Goal: Task Accomplishment & Management: Manage account settings

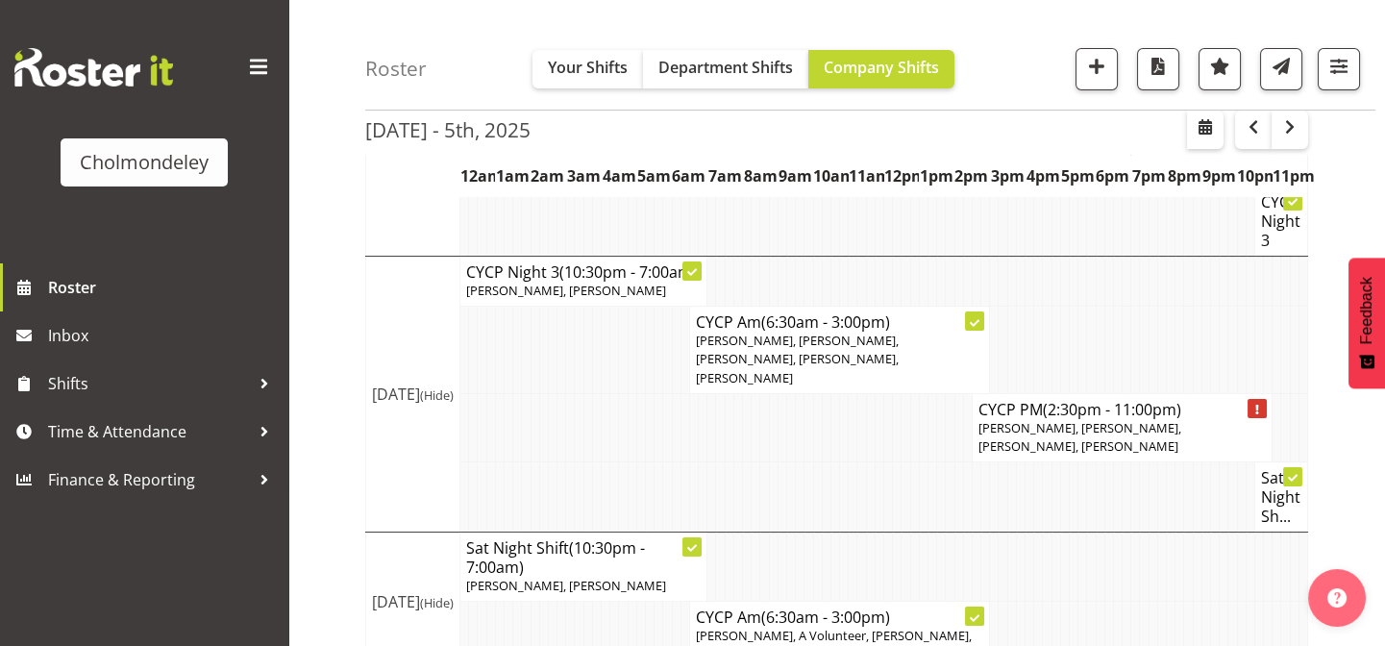
scroll to position [826, 0]
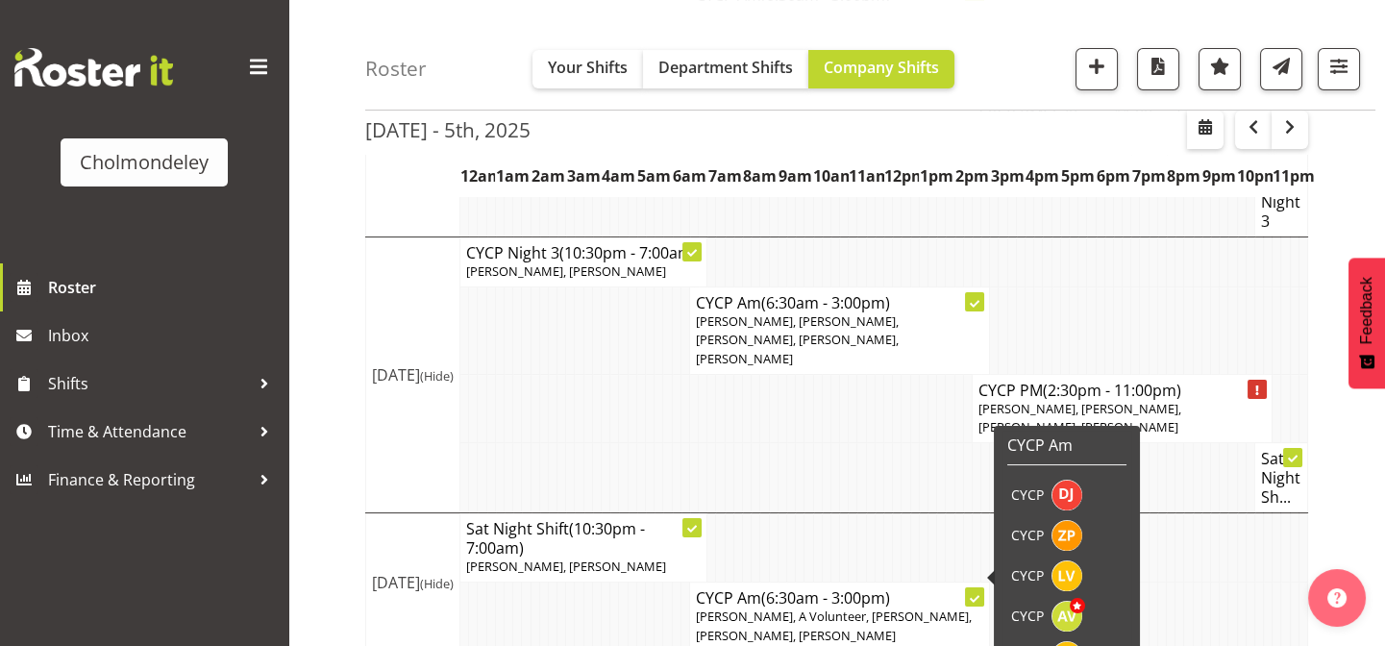
click at [945, 588] on h4 "CYCP Am (6:30am - 3:00pm)" at bounding box center [839, 597] width 287 height 19
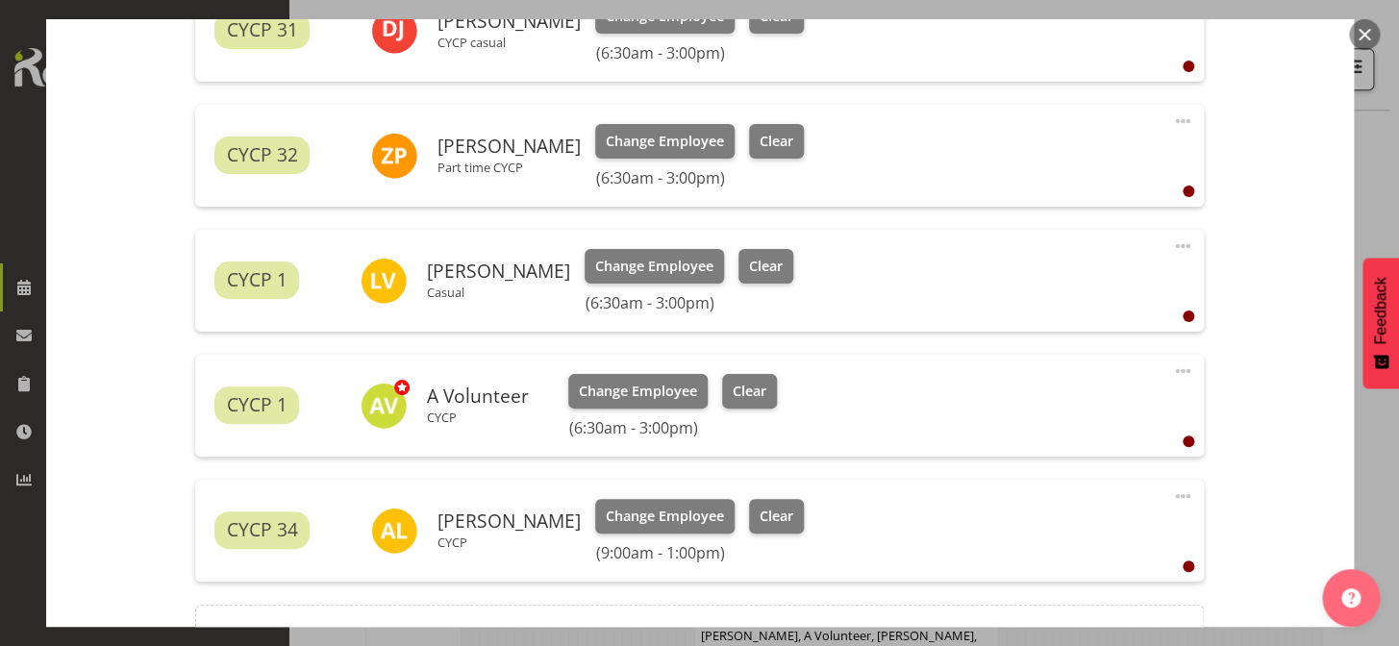
scroll to position [749, 0]
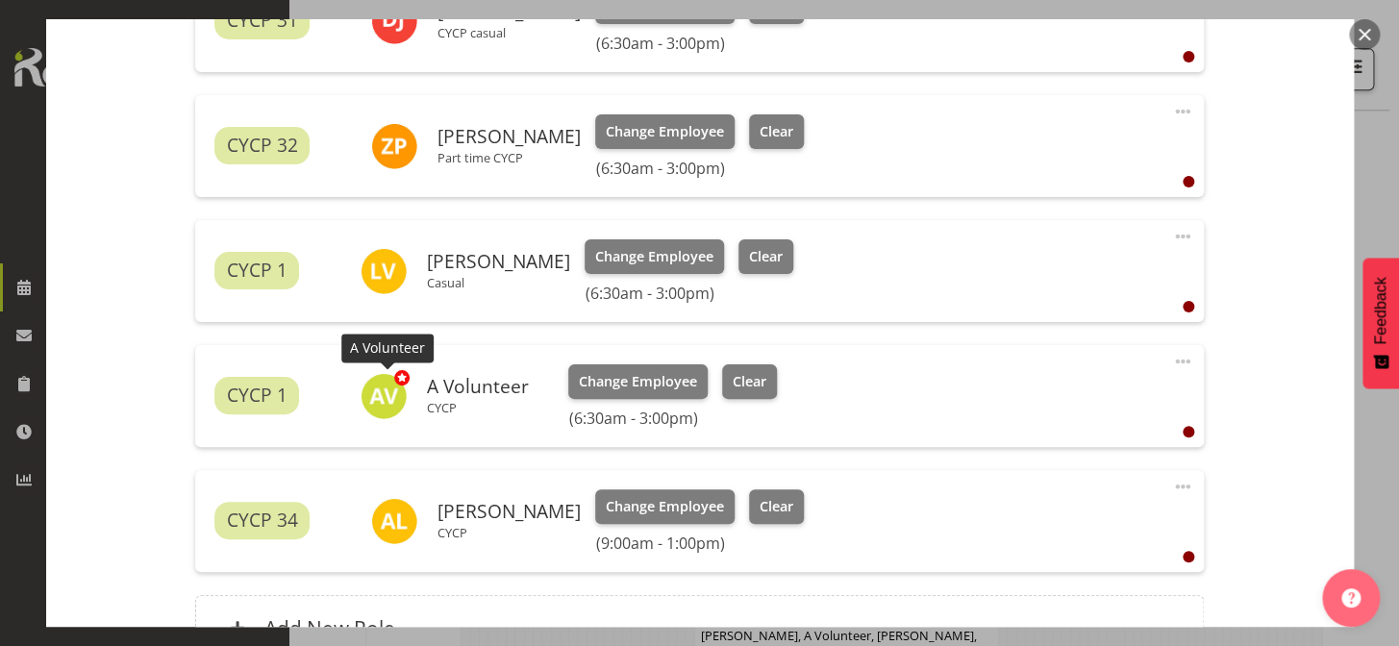
click at [387, 386] on img at bounding box center [384, 396] width 46 height 46
click at [664, 253] on span "Change Employee" at bounding box center [654, 256] width 118 height 21
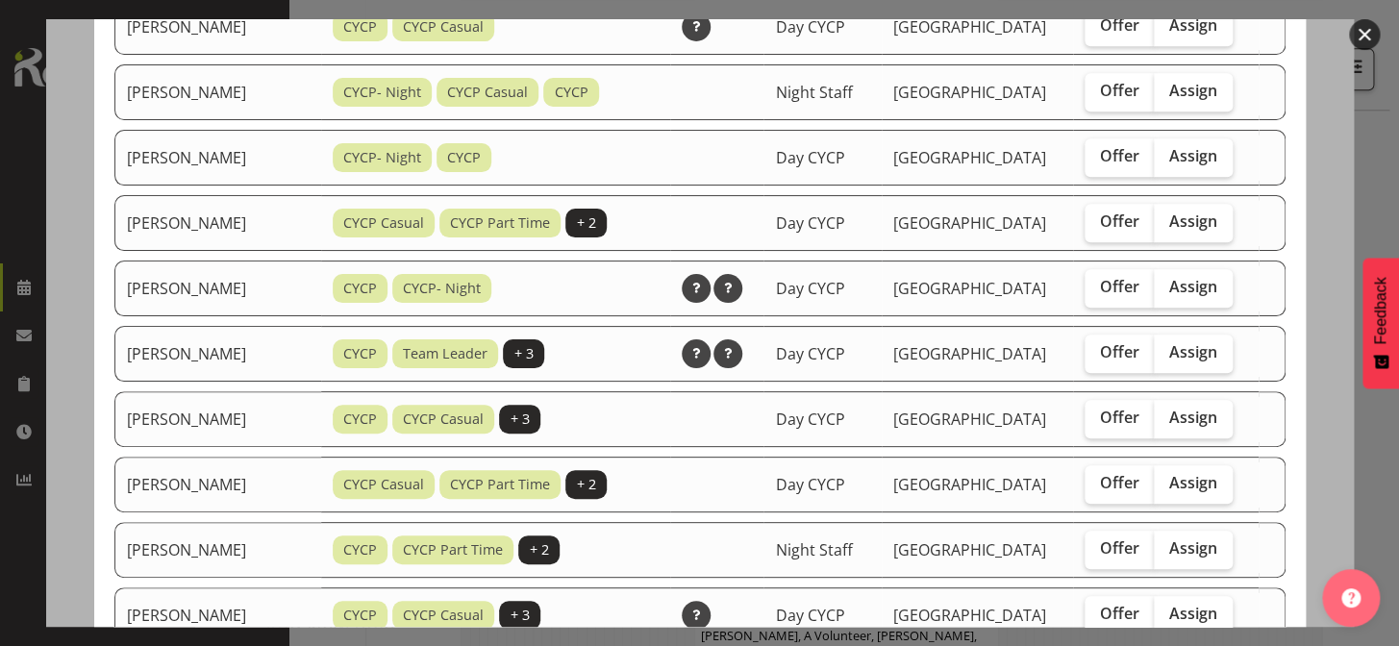
scroll to position [0, 0]
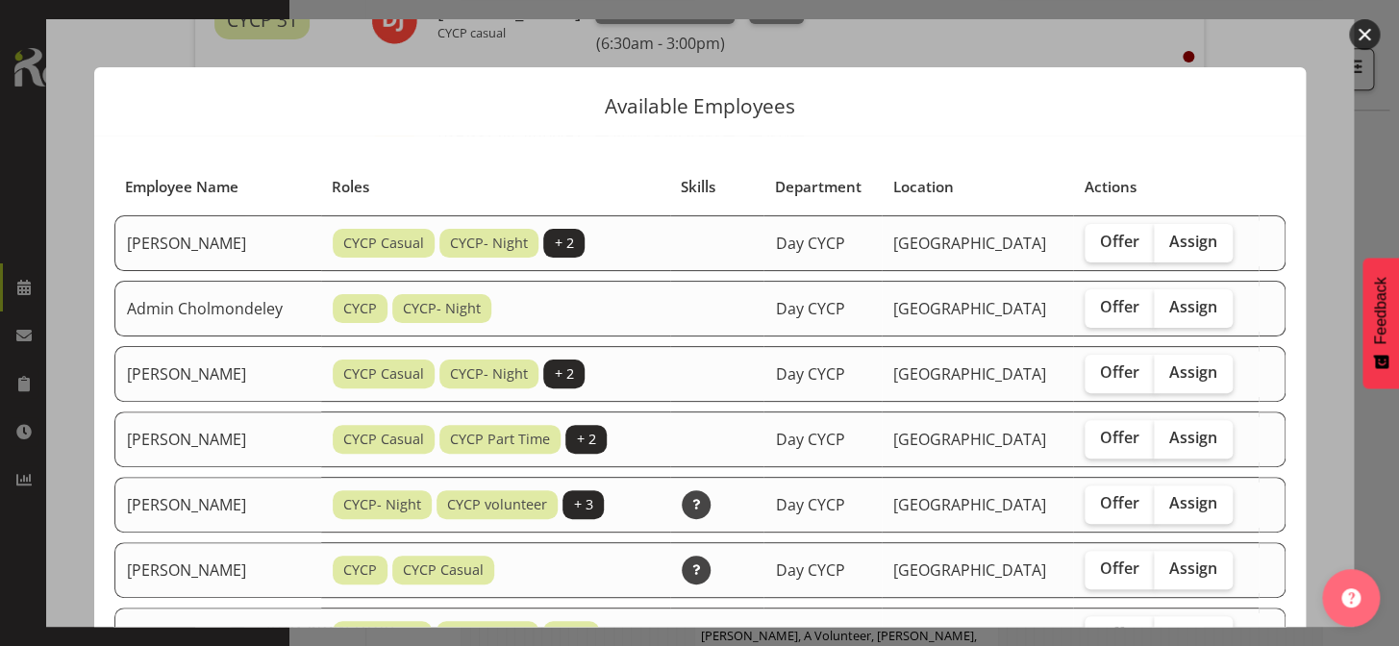
click at [1370, 38] on button "button" at bounding box center [1364, 34] width 31 height 31
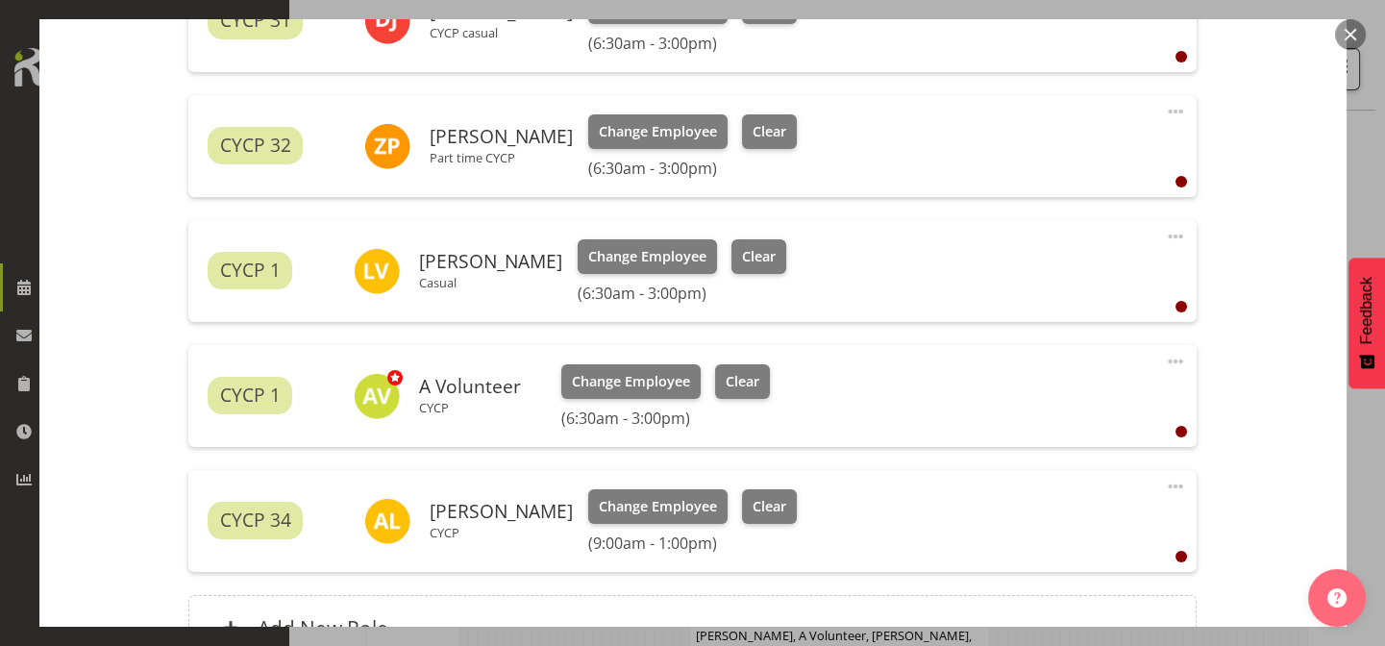
click at [1166, 484] on span at bounding box center [1175, 486] width 23 height 23
click at [1240, 281] on div "Shift Instance Name CYCP Am Location [GEOGRAPHIC_DATA] Children's Centre Depart…" at bounding box center [693, 72] width 1238 height 1223
click at [1166, 358] on span at bounding box center [1175, 361] width 23 height 23
click at [1046, 403] on link "Edit" at bounding box center [1095, 403] width 185 height 35
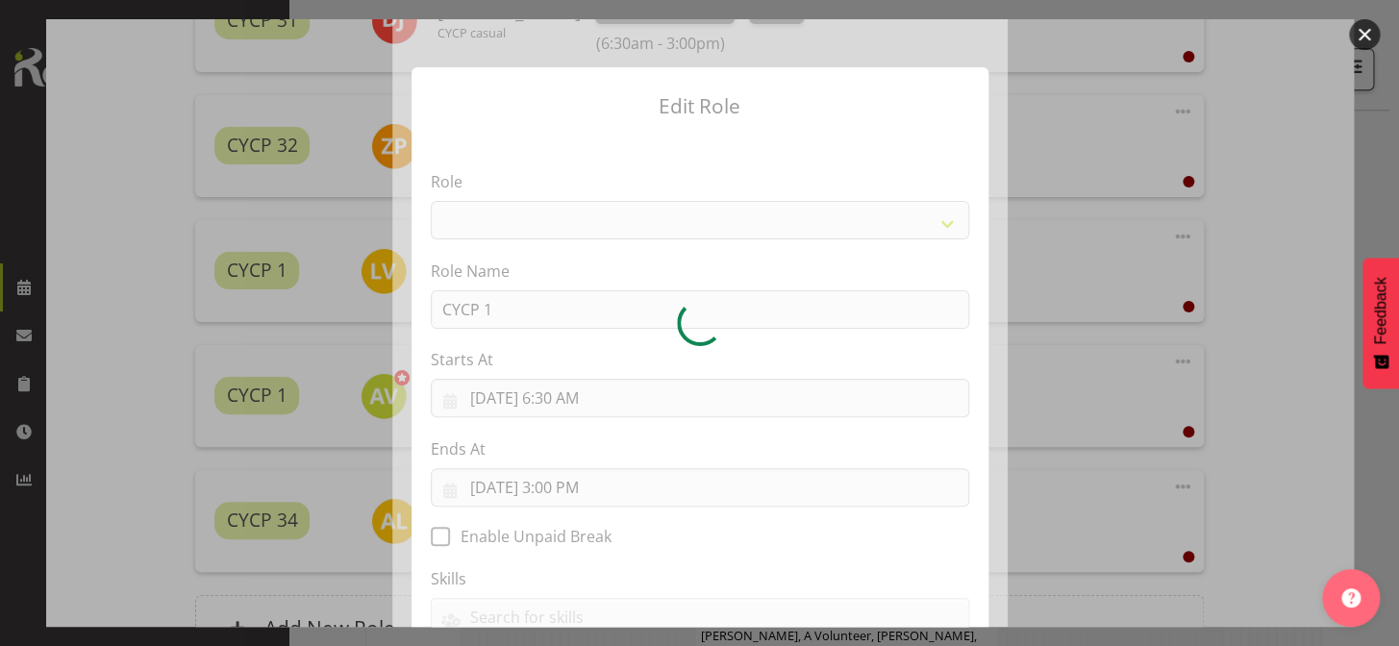
select select "206"
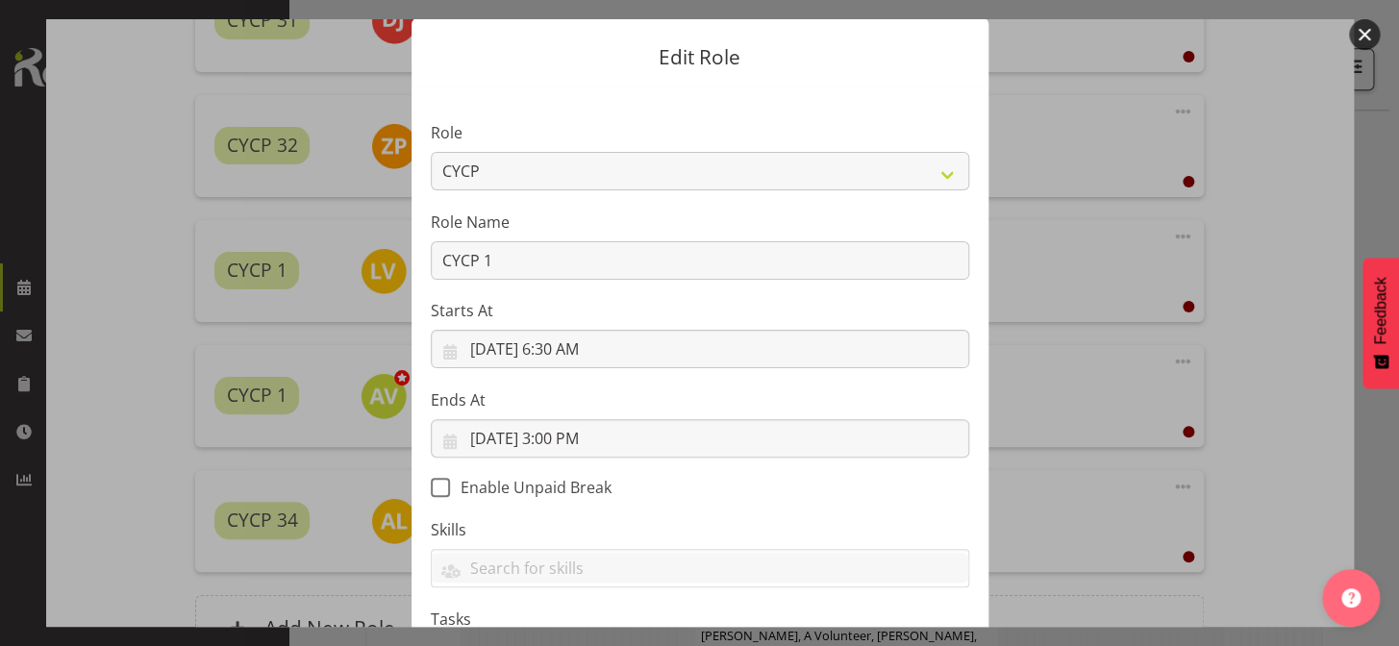
scroll to position [45, 0]
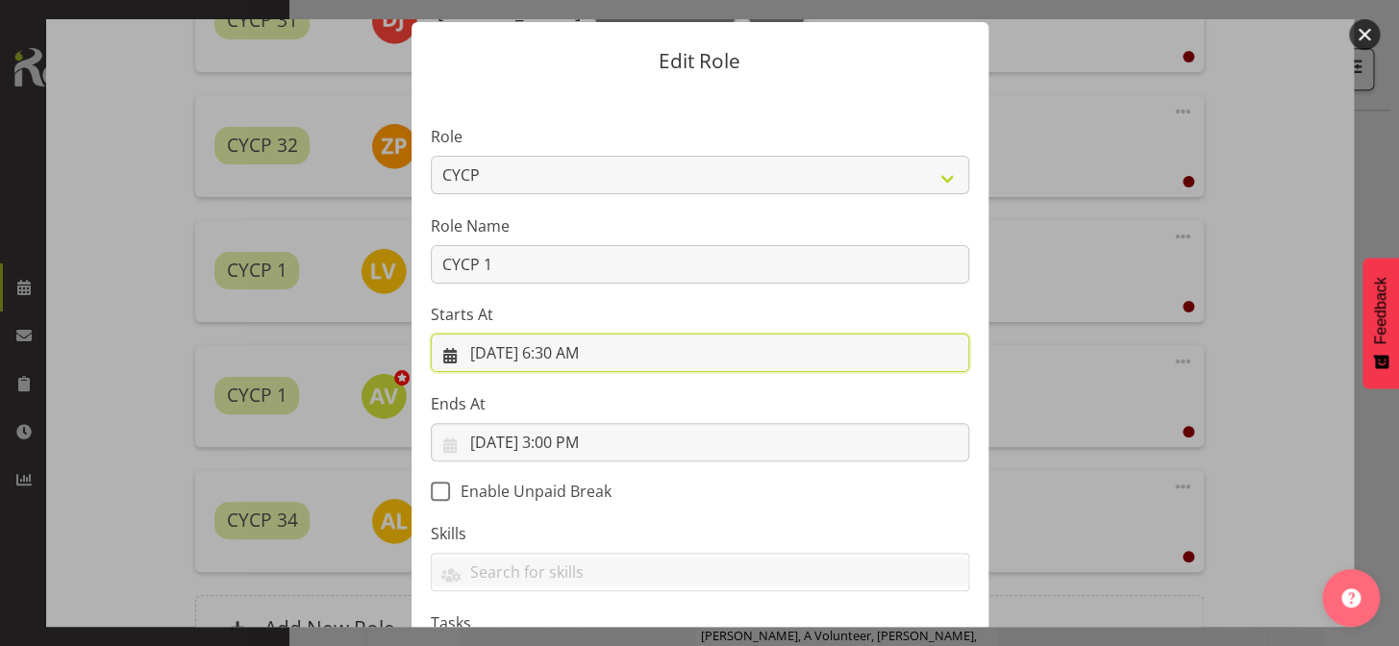
click at [568, 353] on input "[DATE] 6:30 AM" at bounding box center [700, 353] width 538 height 38
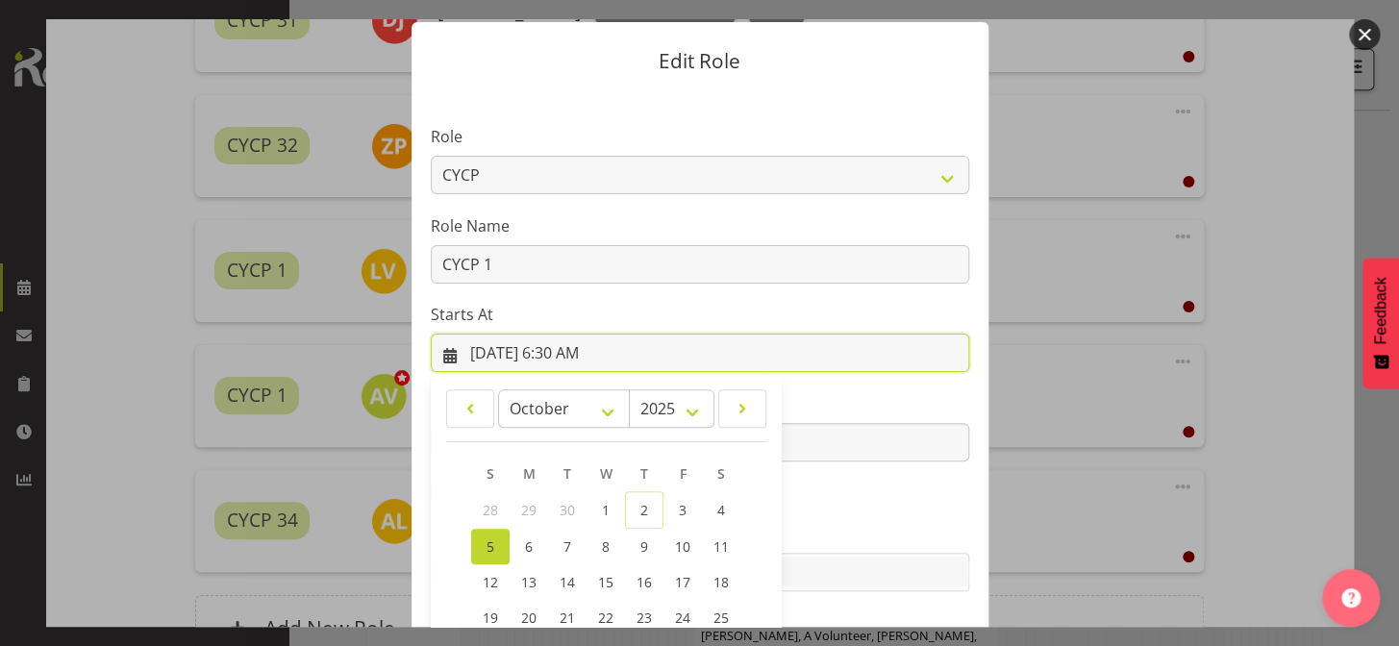
click at [568, 353] on input "[DATE] 6:30 AM" at bounding box center [700, 353] width 538 height 38
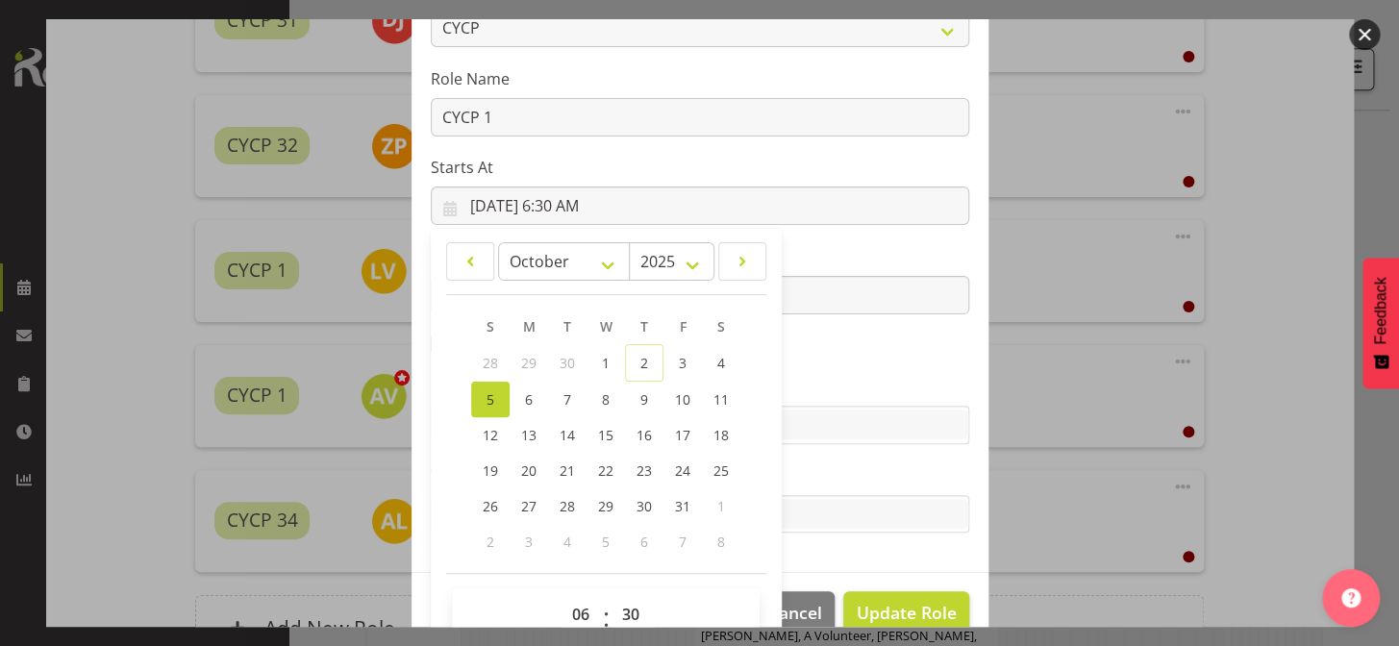
scroll to position [230, 0]
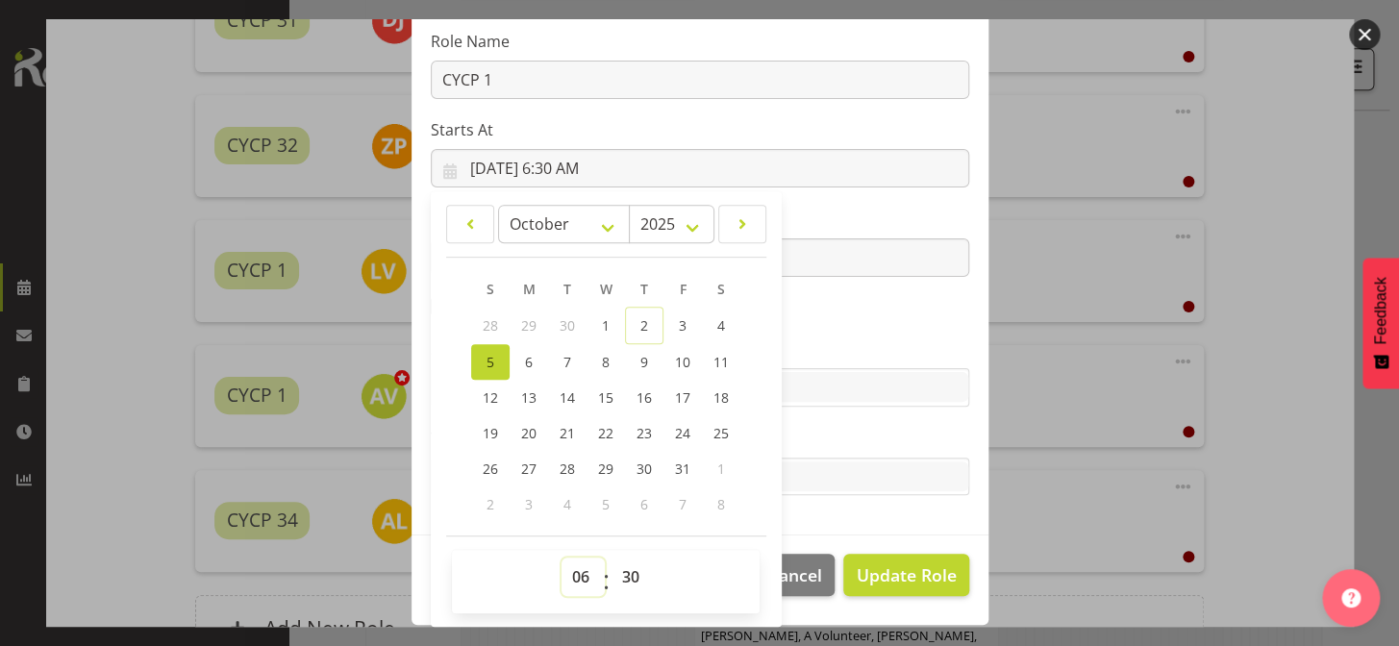
click at [570, 579] on select "00 01 02 03 04 05 06 07 08 09 10 11 12 13 14 15 16 17 18 19 20 21 22 23" at bounding box center [582, 577] width 43 height 38
select select "8"
click at [561, 558] on select "00 01 02 03 04 05 06 07 08 09 10 11 12 13 14 15 16 17 18 19 20 21 22 23" at bounding box center [582, 577] width 43 height 38
type input "[DATE] 8:30 AM"
click at [626, 571] on select "00 01 02 03 04 05 06 07 08 09 10 11 12 13 14 15 16 17 18 19 20 21 22 23 24 25 2…" at bounding box center [632, 577] width 43 height 38
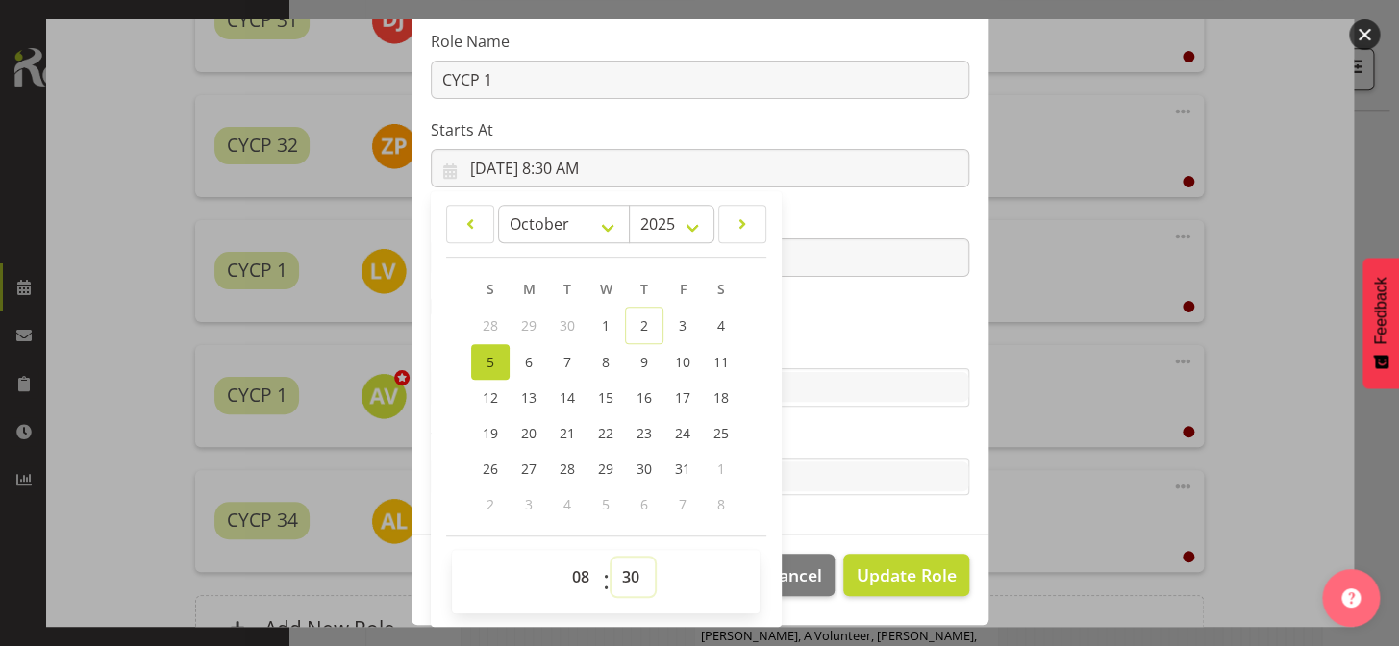
select select "0"
click at [611, 558] on select "00 01 02 03 04 05 06 07 08 09 10 11 12 13 14 15 16 17 18 19 20 21 22 23 24 25 2…" at bounding box center [632, 577] width 43 height 38
type input "[DATE] 8:00 AM"
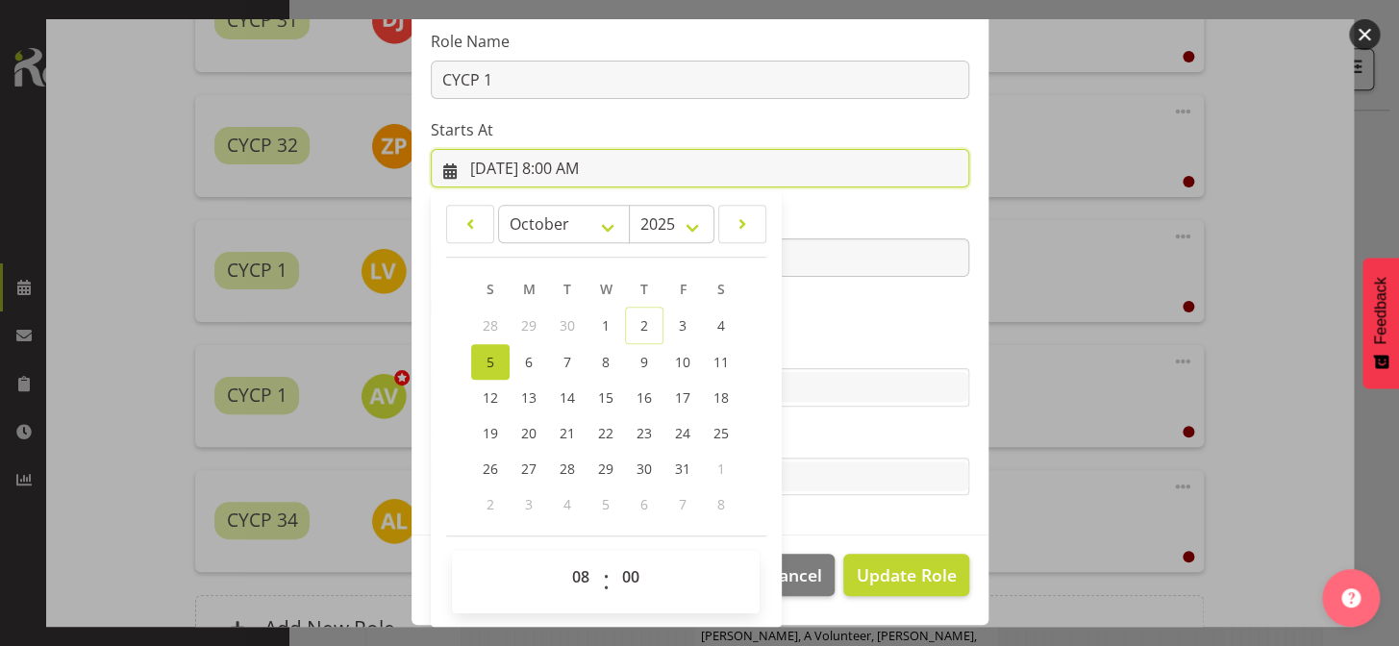
click at [711, 164] on input "[DATE] 8:00 AM" at bounding box center [700, 168] width 538 height 38
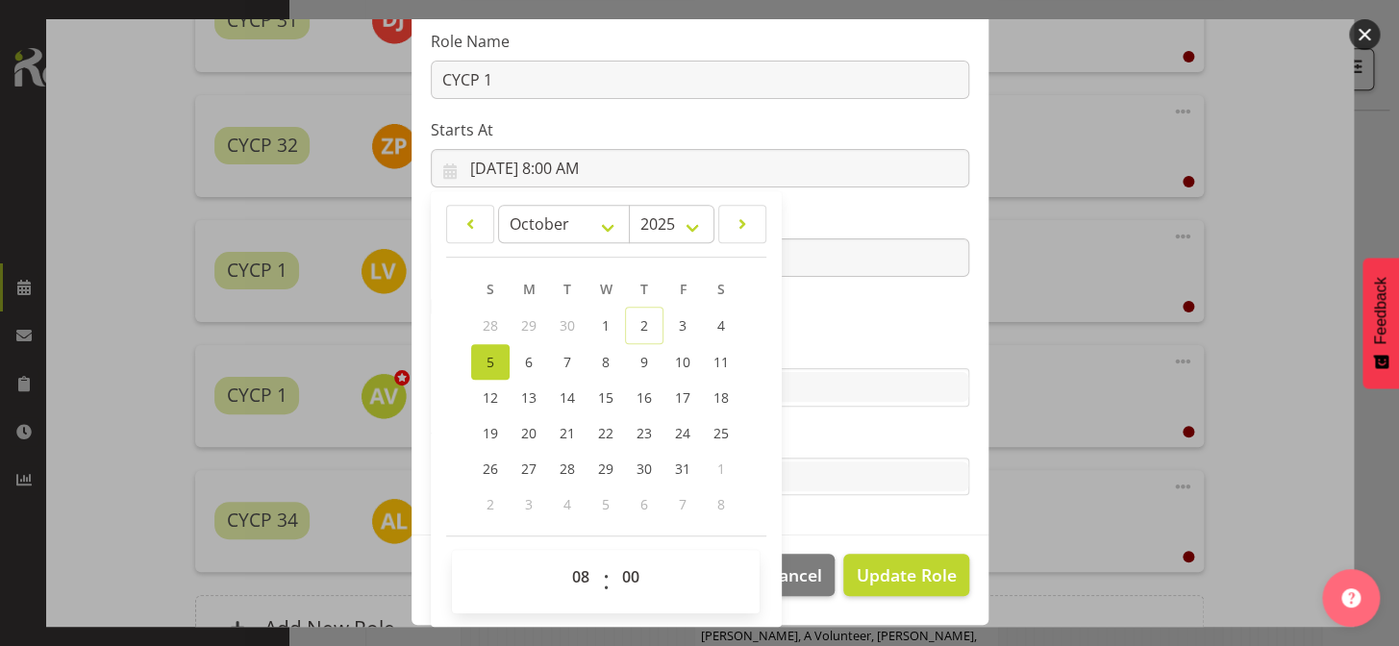
click at [798, 215] on label "Ends At" at bounding box center [700, 219] width 538 height 23
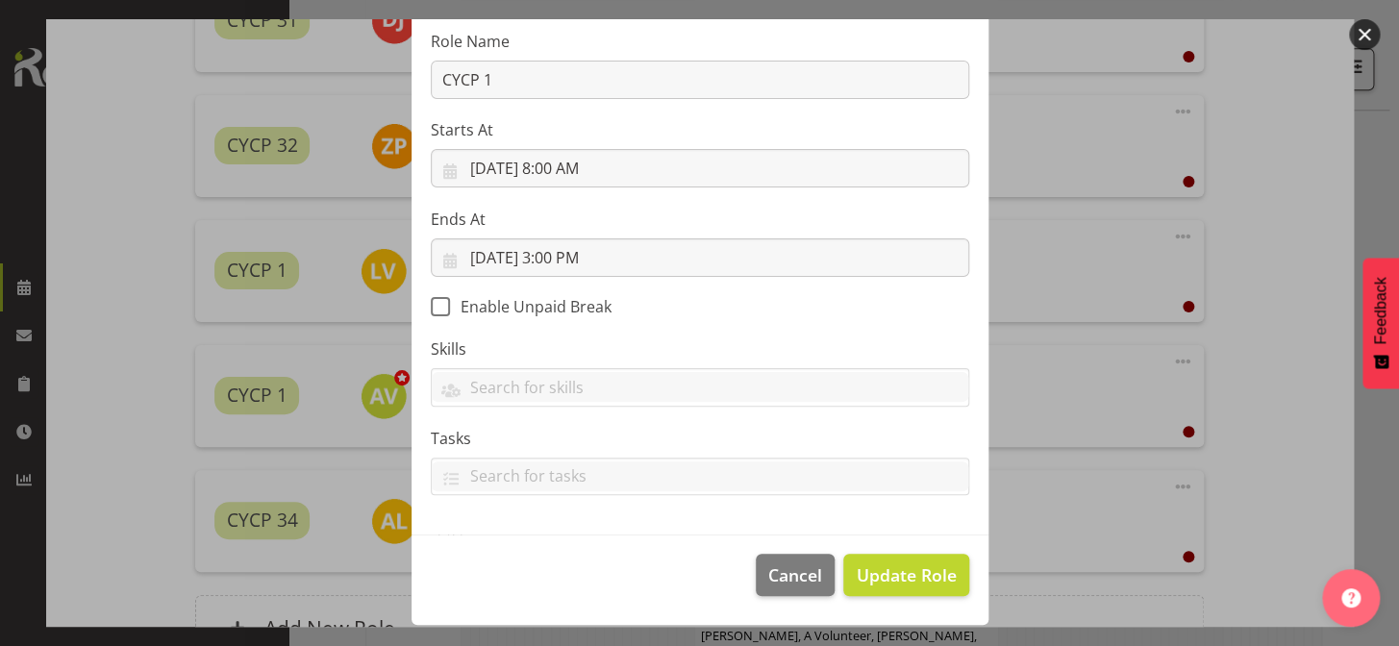
scroll to position [227, 0]
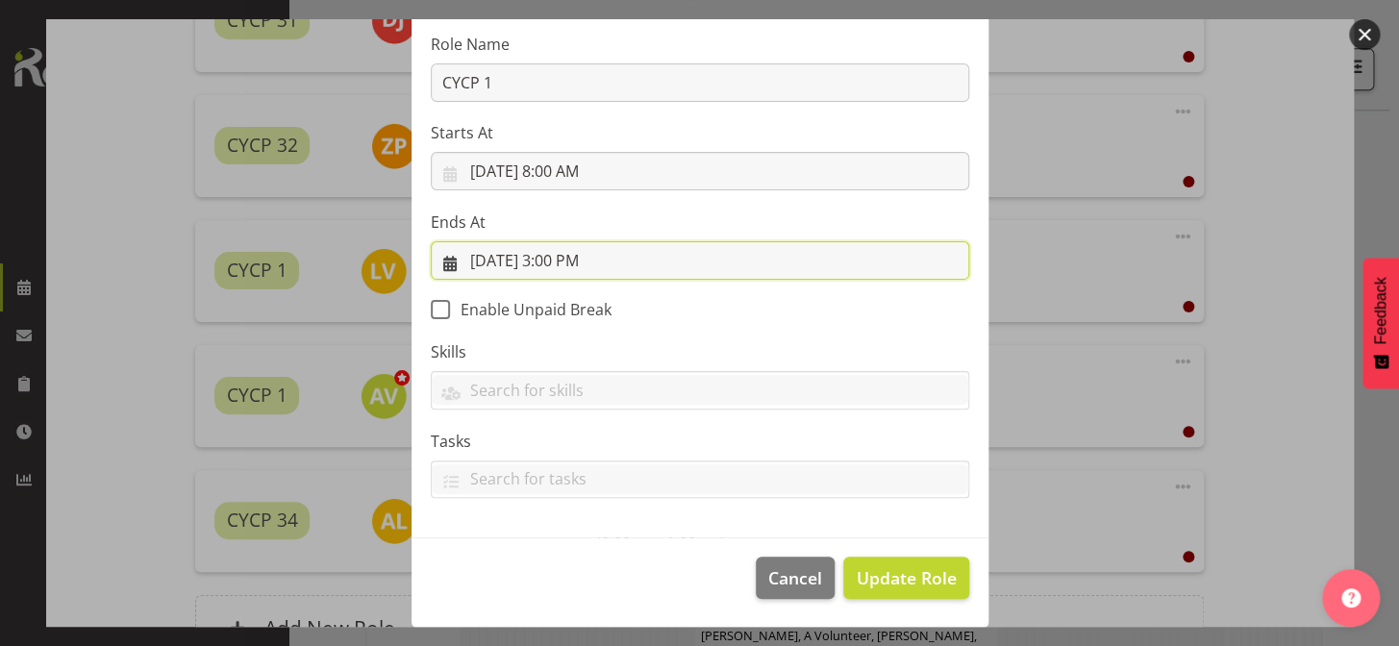
click at [599, 262] on input "[DATE] 3:00 PM" at bounding box center [700, 260] width 538 height 38
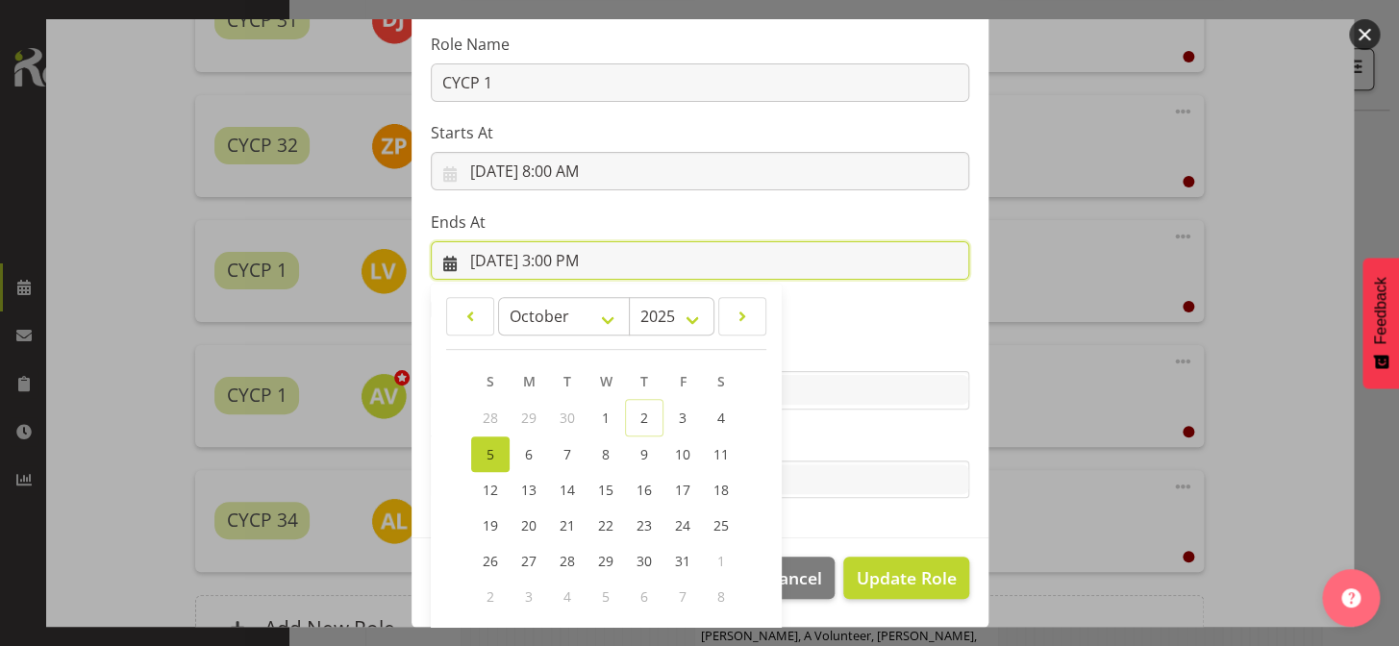
scroll to position [318, 0]
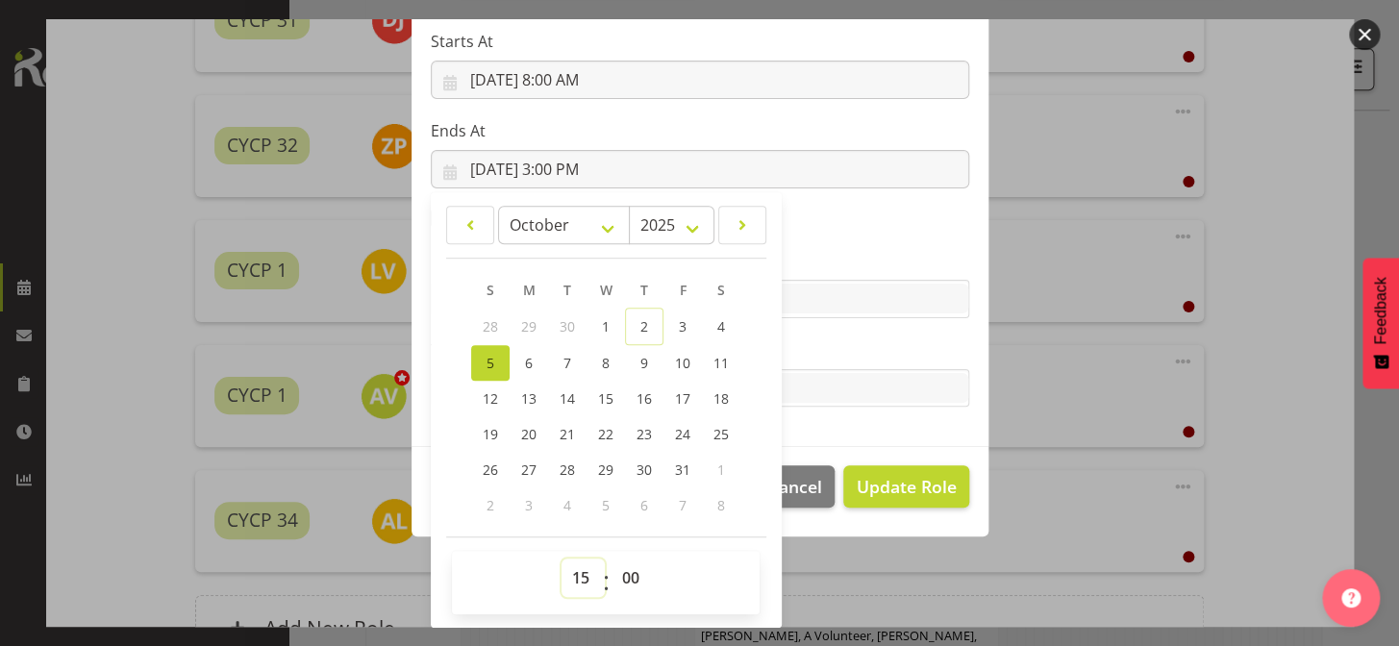
click at [568, 575] on select "00 01 02 03 04 05 06 07 08 09 10 11 12 13 14 15 16 17 18 19 20 21 22 23" at bounding box center [582, 578] width 43 height 38
click at [800, 221] on section "Role Awhi Team CYCP CYCP Casual CYCP Part Time CYCP volunteer CYCP- Night Educa…" at bounding box center [699, 131] width 577 height 629
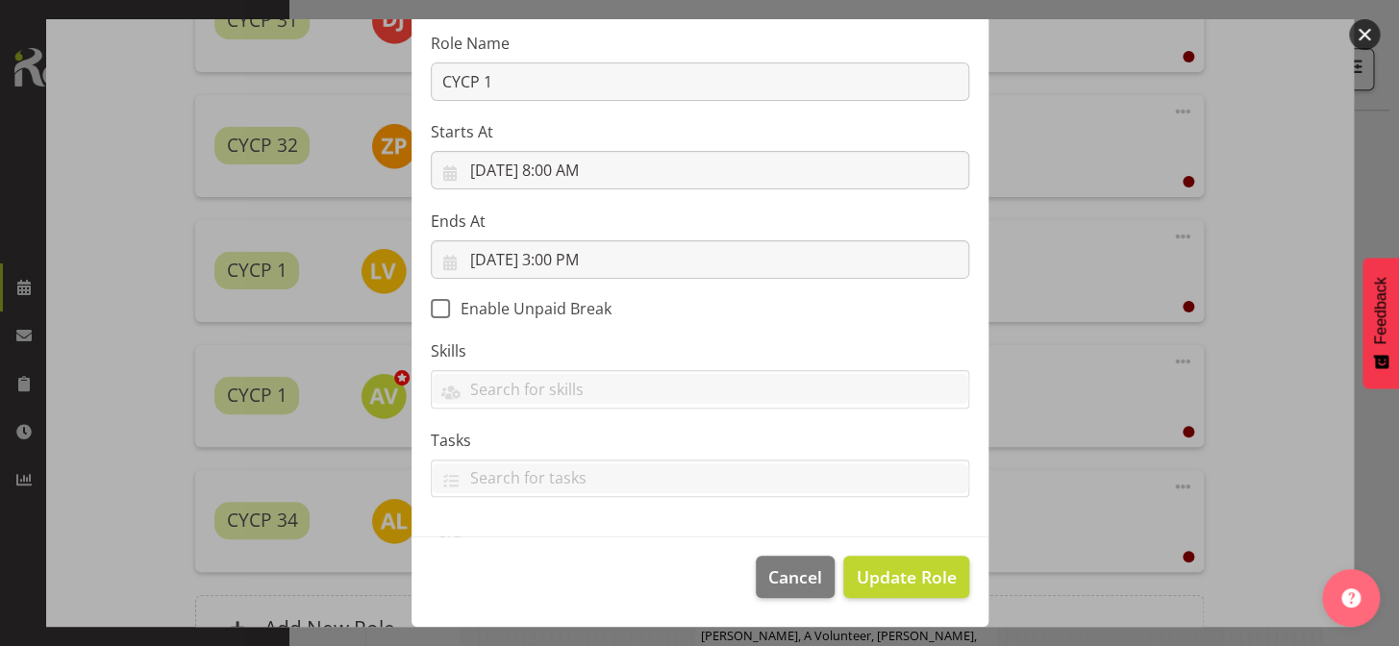
scroll to position [227, 0]
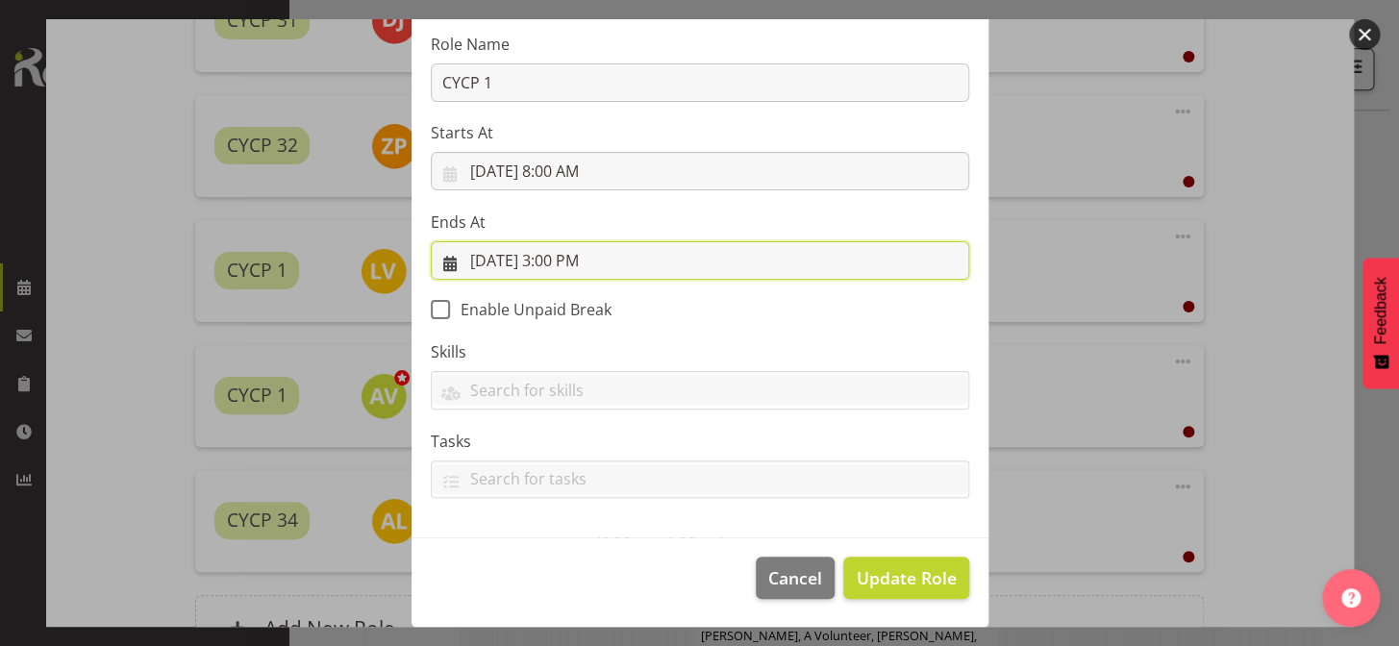
click at [564, 264] on input "[DATE] 3:00 PM" at bounding box center [700, 260] width 538 height 38
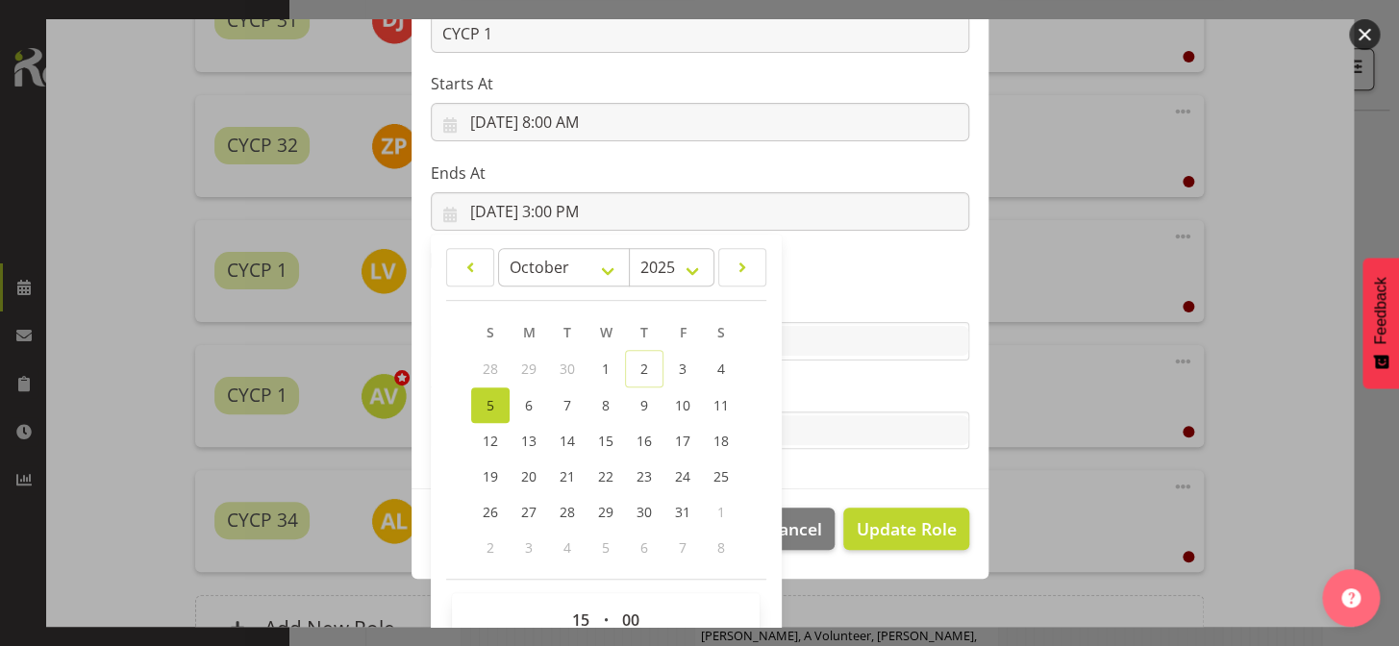
scroll to position [318, 0]
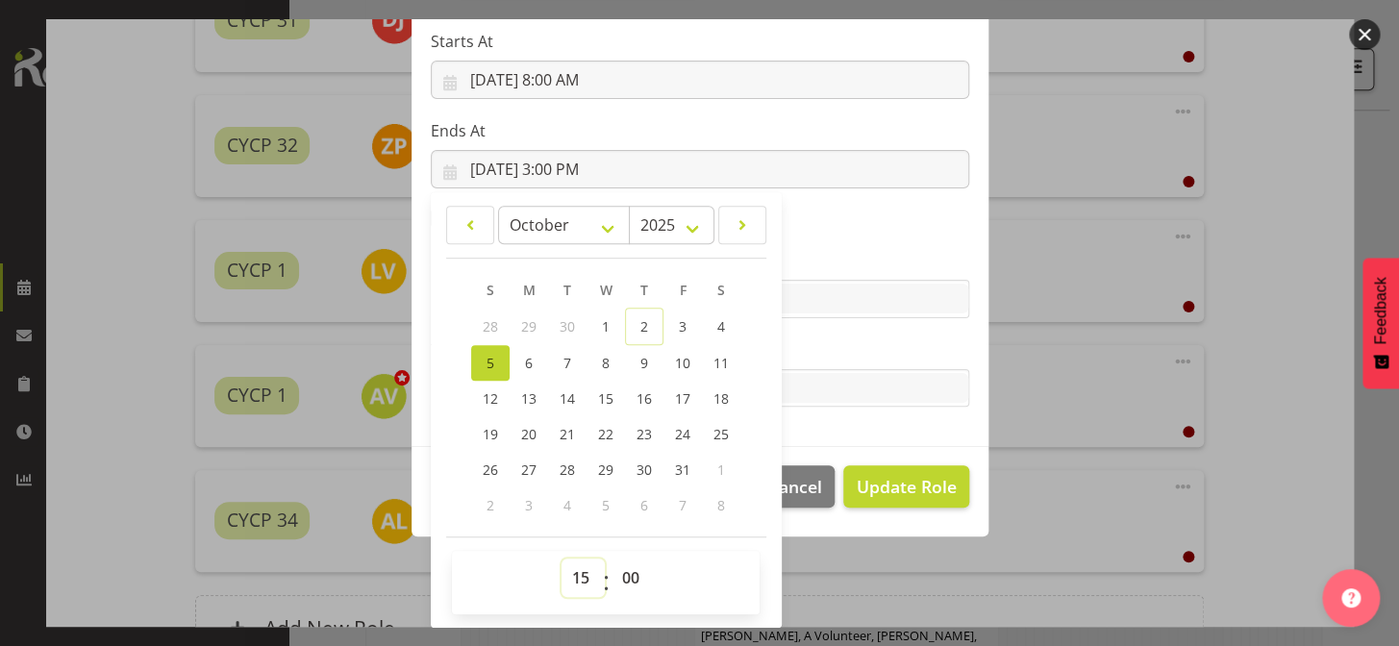
click at [576, 584] on select "00 01 02 03 04 05 06 07 08 09 10 11 12 13 14 15 16 17 18 19 20 21 22 23" at bounding box center [582, 578] width 43 height 38
select select "1"
click at [561, 559] on select "00 01 02 03 04 05 06 07 08 09 10 11 12 13 14 15 16 17 18 19 20 21 22 23" at bounding box center [582, 578] width 43 height 38
type input "[DATE] 1:00 AM"
click at [841, 244] on section "Role Awhi Team CYCP CYCP Casual CYCP Part Time CYCP volunteer CYCP- Night Educa…" at bounding box center [699, 131] width 577 height 629
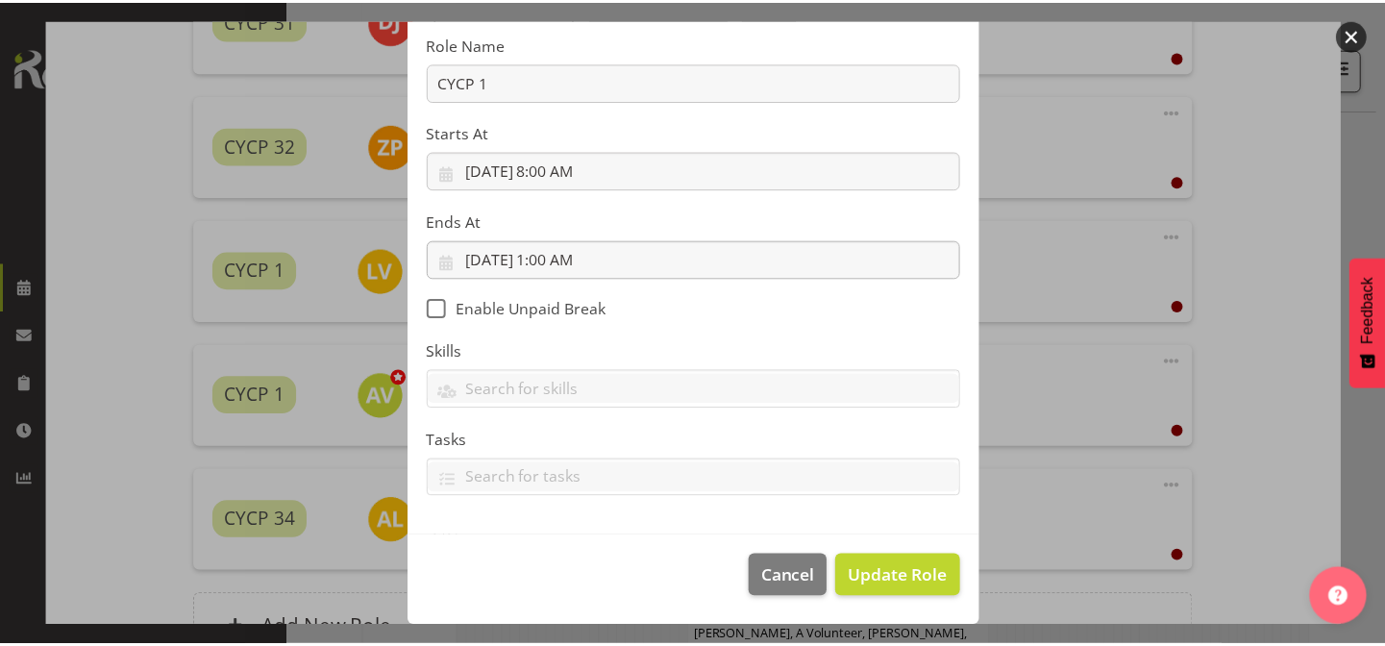
scroll to position [227, 0]
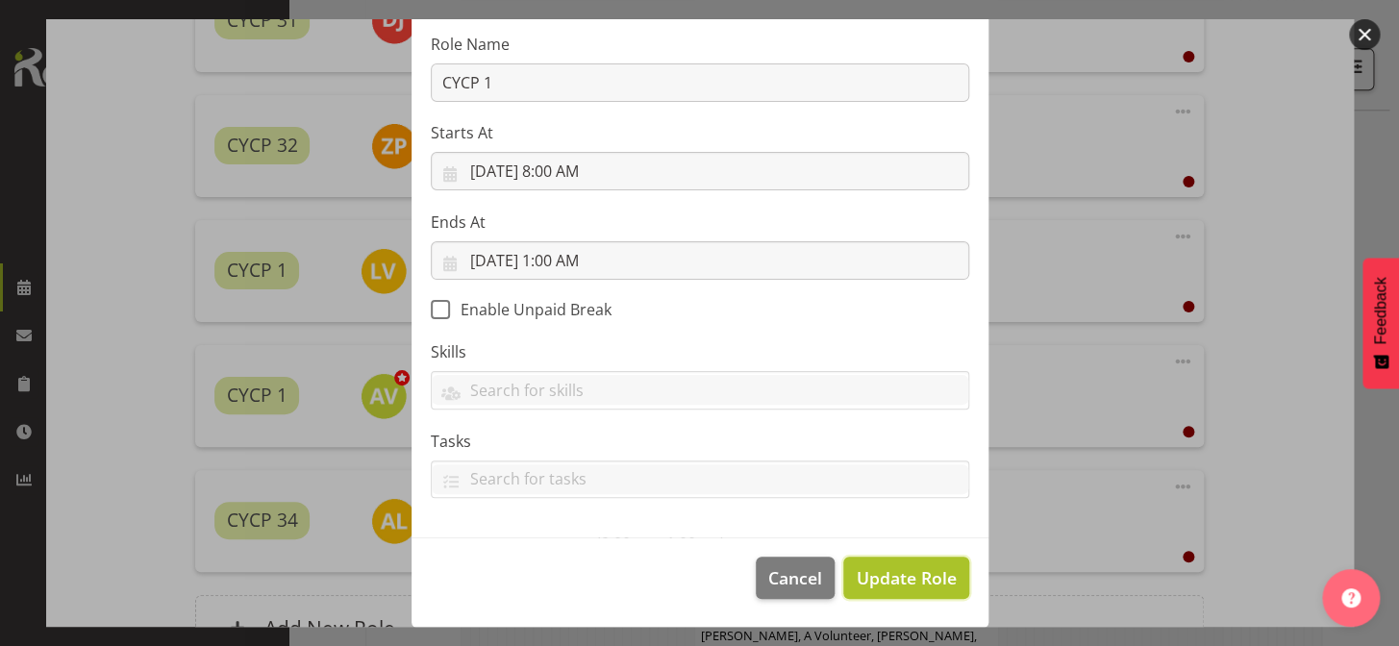
click at [904, 579] on span "Update Role" at bounding box center [906, 577] width 100 height 25
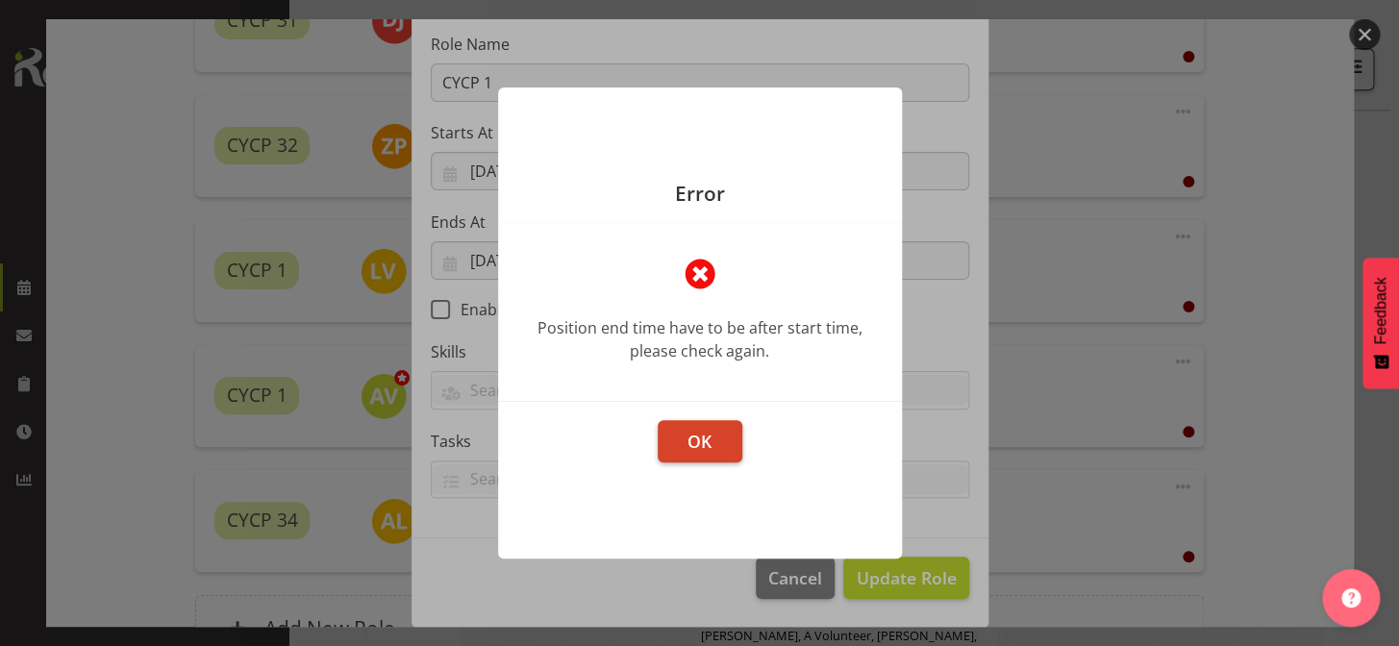
click at [707, 435] on span "OK" at bounding box center [699, 441] width 24 height 23
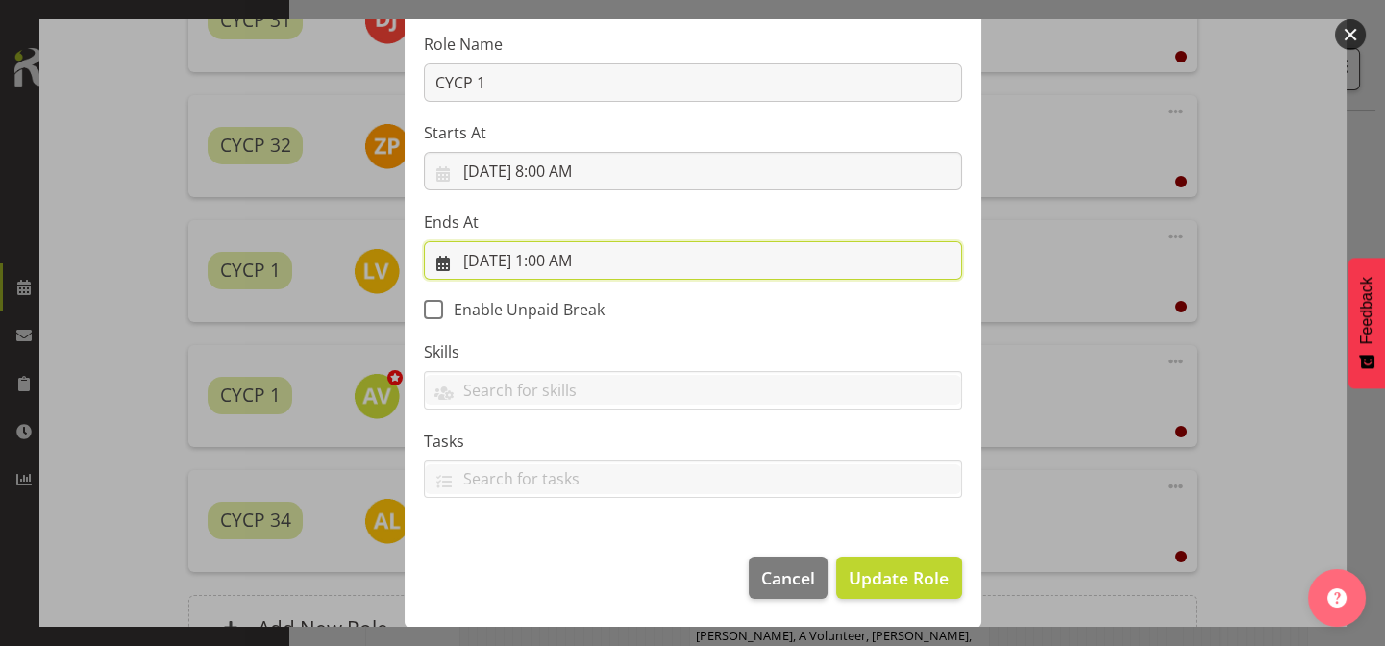
click at [581, 261] on input "[DATE] 1:00 AM" at bounding box center [693, 260] width 538 height 38
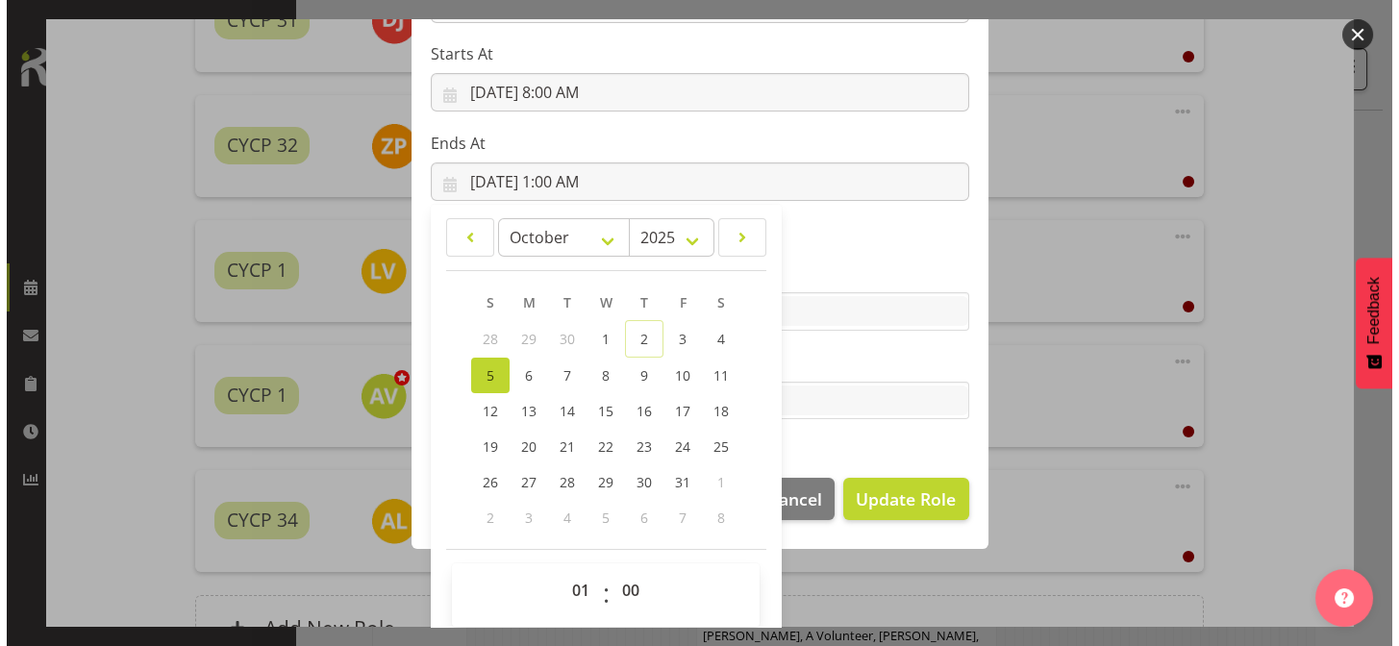
scroll to position [318, 0]
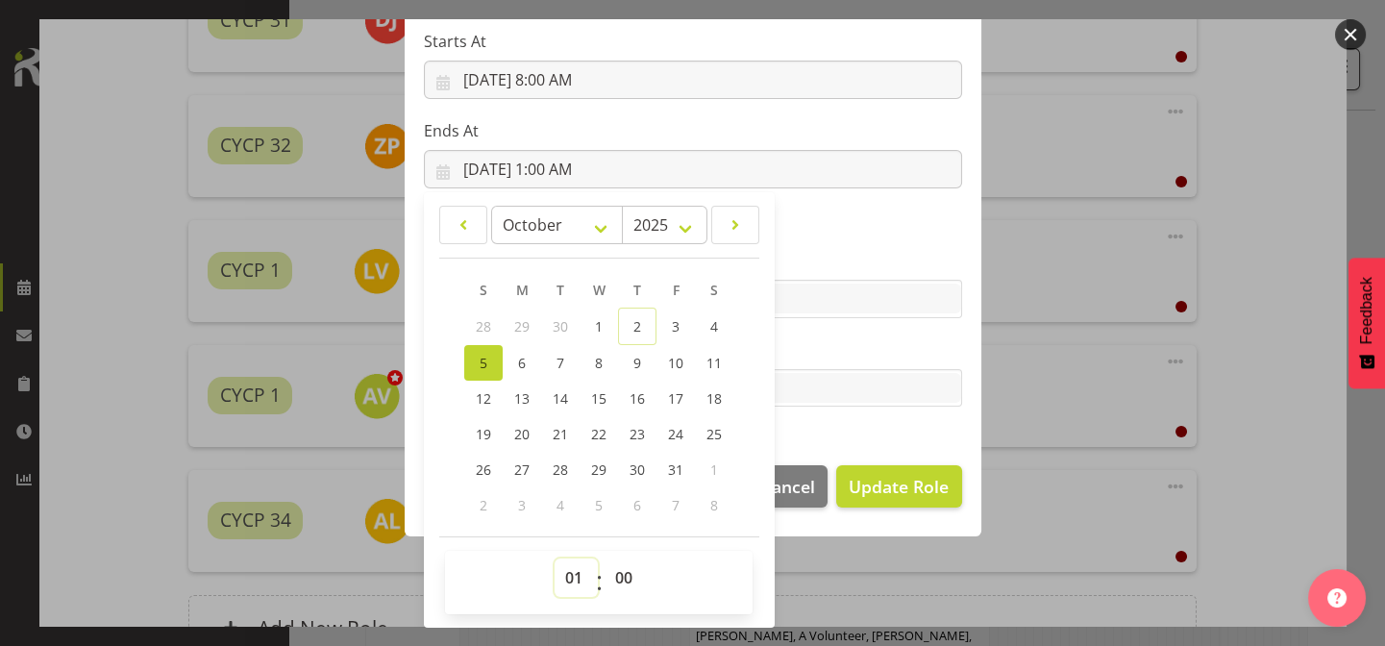
click at [563, 586] on select "00 01 02 03 04 05 06 07 08 09 10 11 12 13 14 15 16 17 18 19 20 21 22 23" at bounding box center [576, 578] width 43 height 38
select select "13"
click at [555, 559] on select "00 01 02 03 04 05 06 07 08 09 10 11 12 13 14 15 16 17 18 19 20 21 22 23" at bounding box center [576, 578] width 43 height 38
type input "[DATE] 1:00 PM"
click at [888, 482] on span "Update Role" at bounding box center [899, 486] width 100 height 25
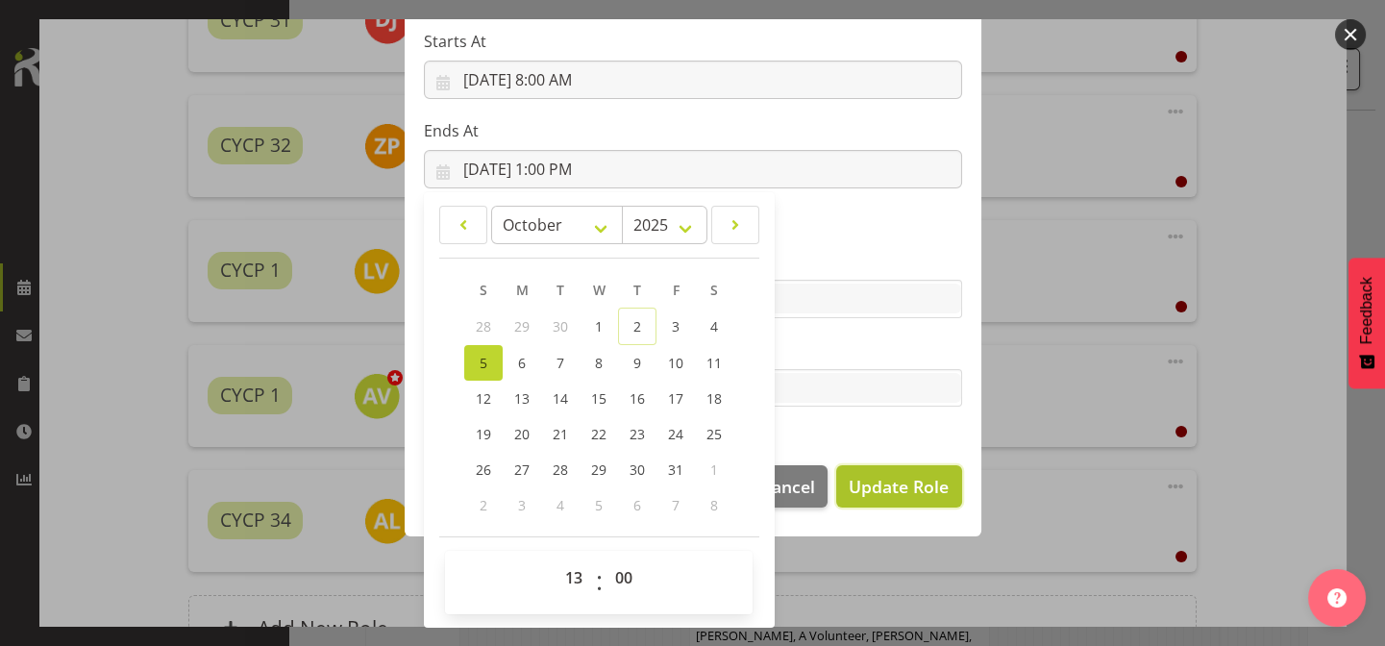
select select
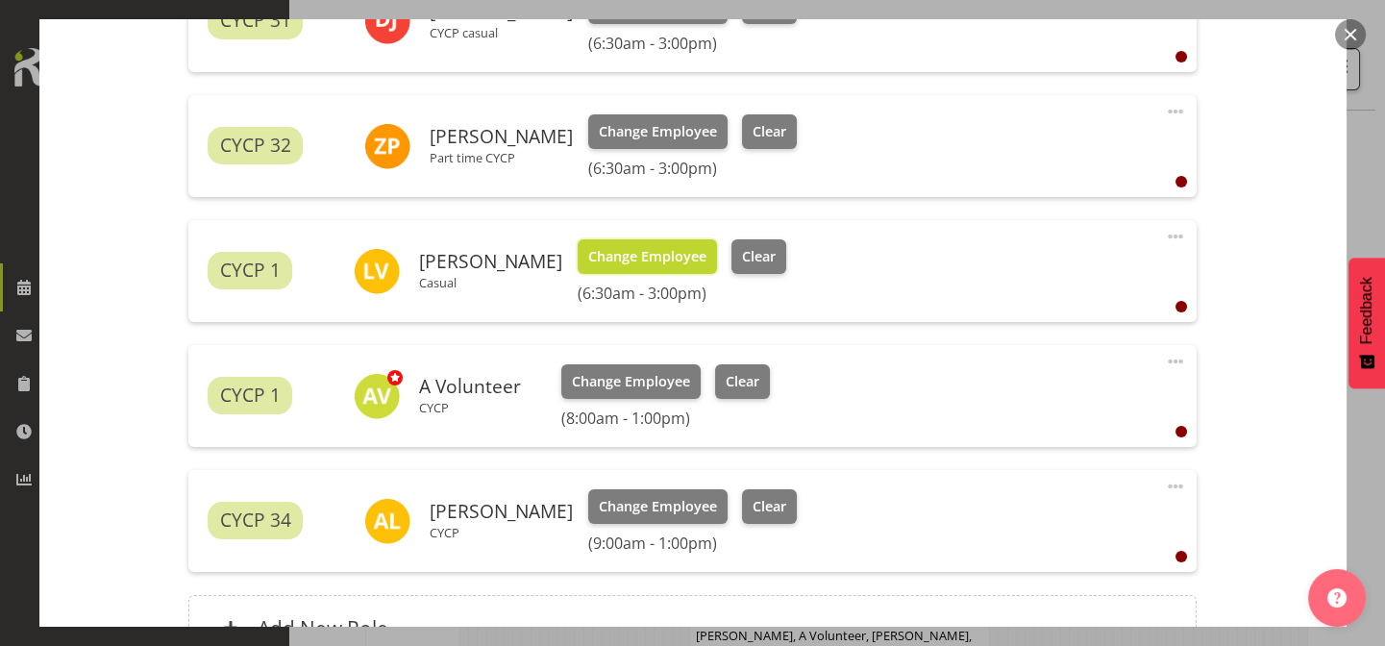
click at [684, 250] on span "Change Employee" at bounding box center [647, 256] width 118 height 21
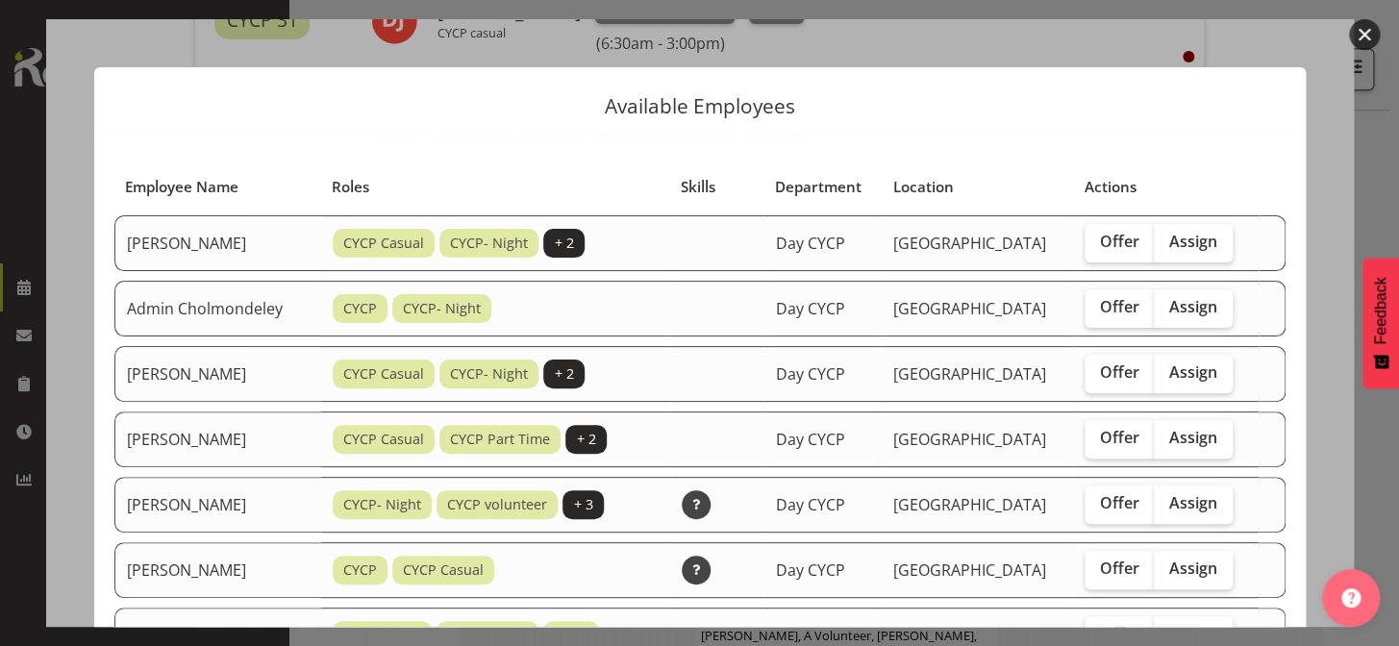
click at [1359, 34] on button "button" at bounding box center [1364, 34] width 31 height 31
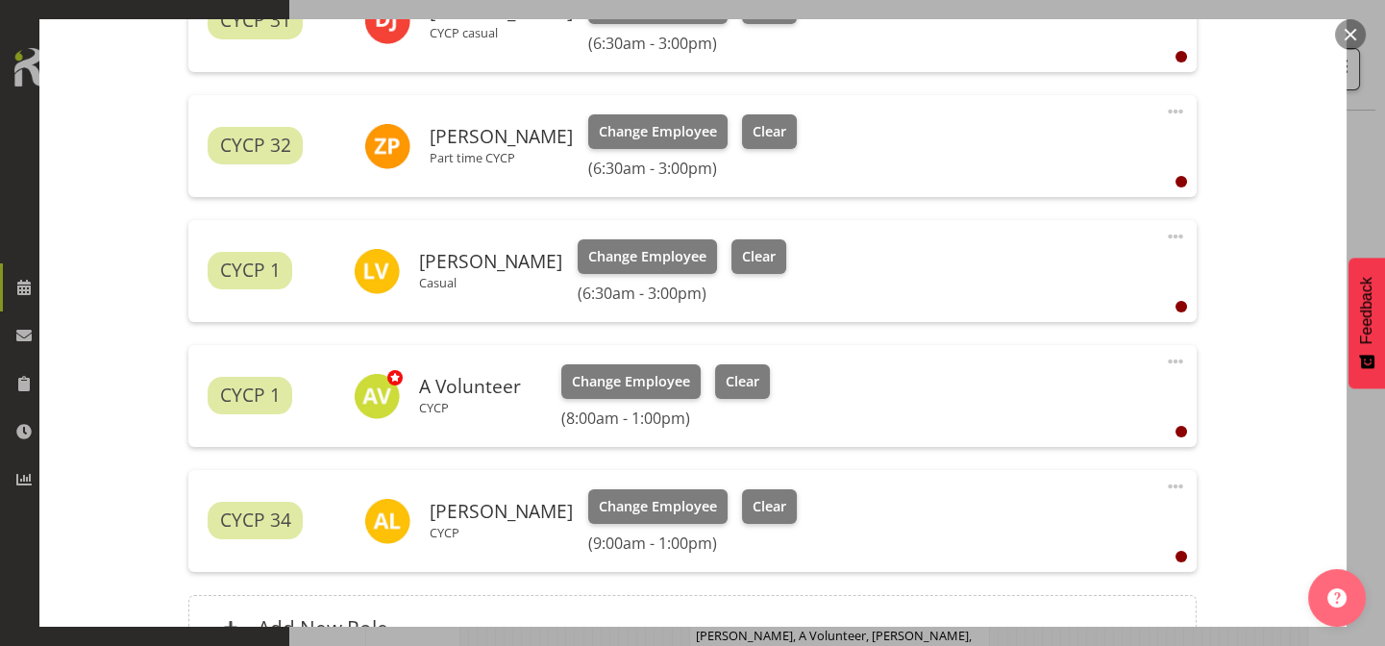
click at [1170, 232] on span at bounding box center [1175, 236] width 23 height 23
click at [1022, 276] on link "Edit" at bounding box center [1095, 279] width 185 height 35
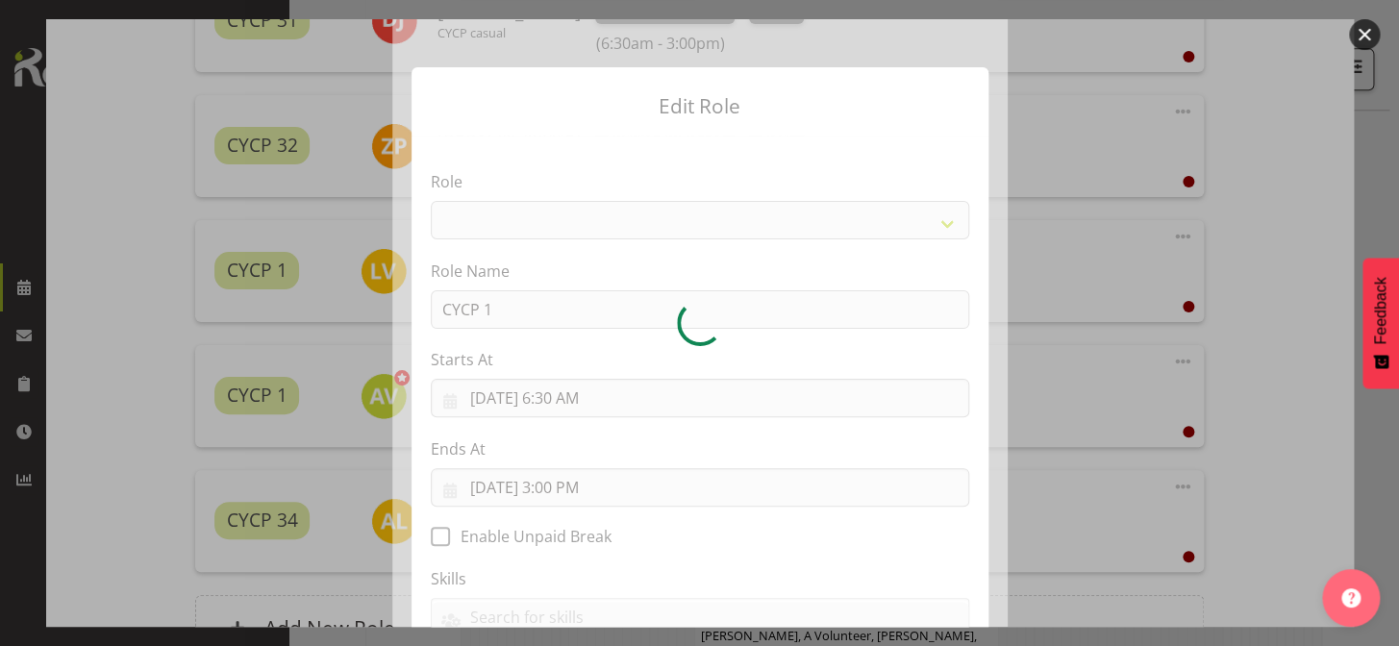
select select "206"
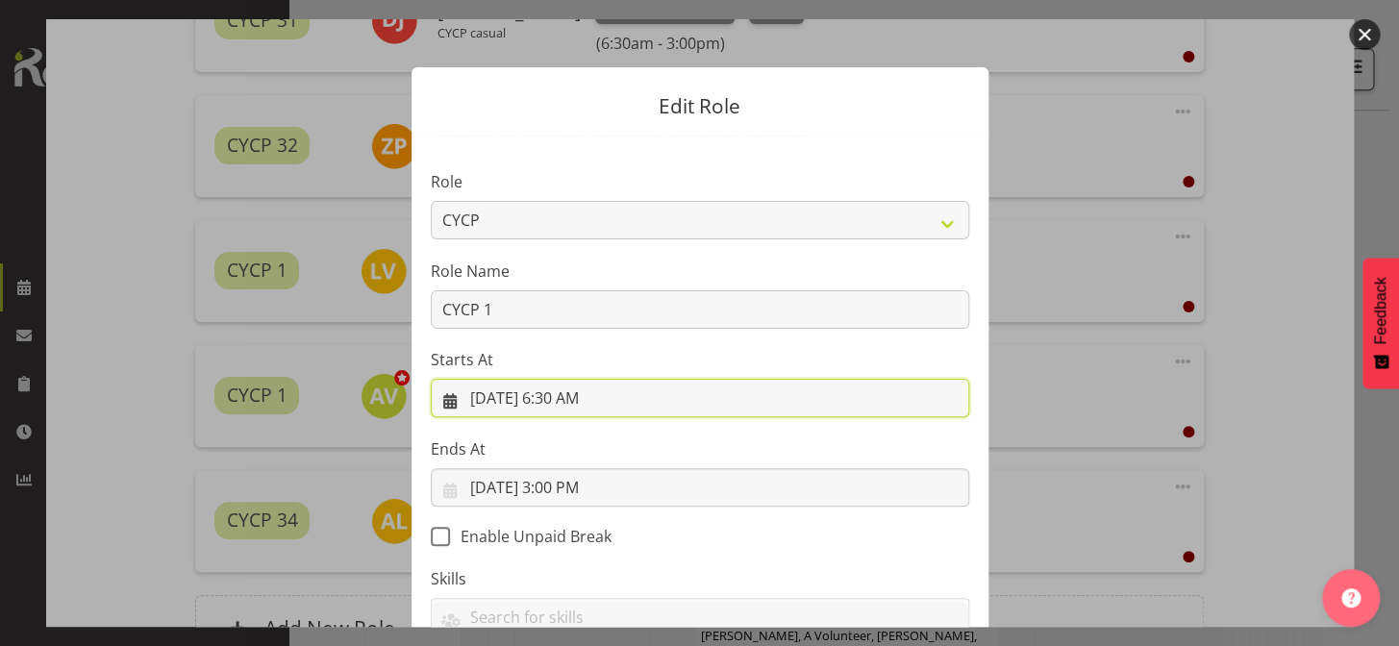
click at [601, 400] on input "[DATE] 6:30 AM" at bounding box center [700, 398] width 538 height 38
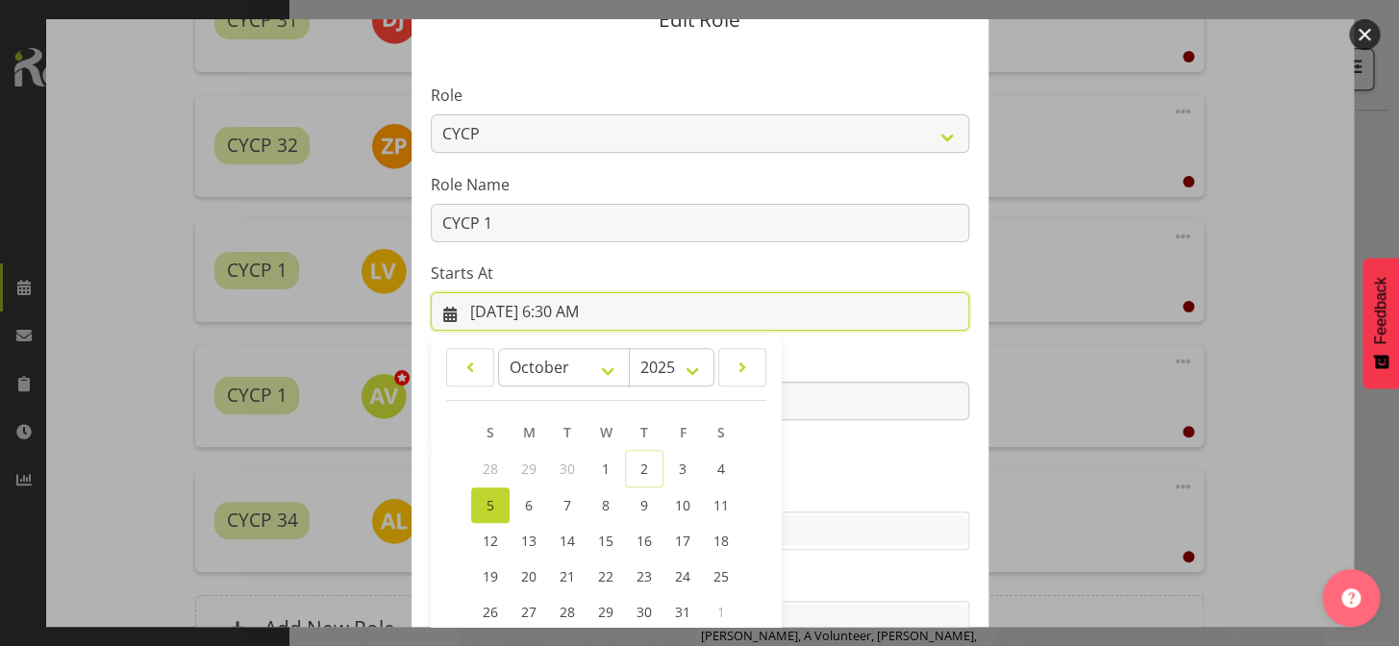
scroll to position [230, 0]
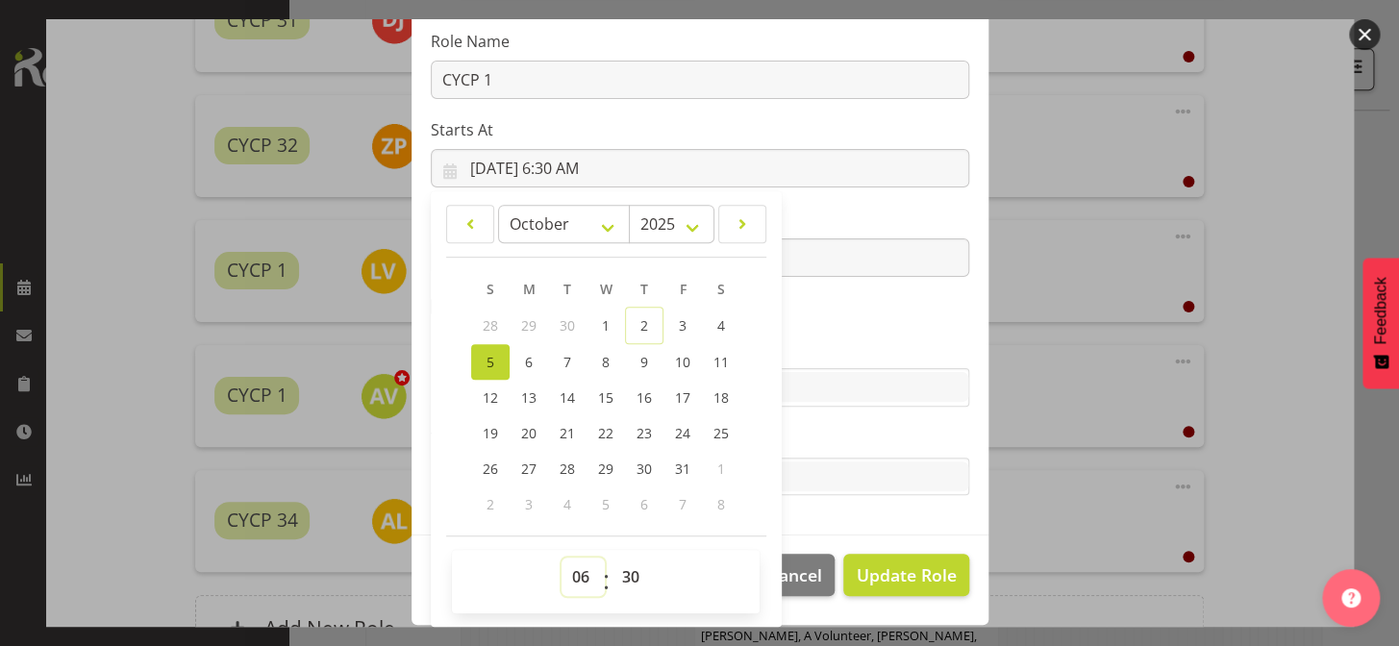
click at [570, 579] on select "00 01 02 03 04 05 06 07 08 09 10 11 12 13 14 15 16 17 18 19 20 21 22 23" at bounding box center [582, 577] width 43 height 38
select select "9"
click at [561, 558] on select "00 01 02 03 04 05 06 07 08 09 10 11 12 13 14 15 16 17 18 19 20 21 22 23" at bounding box center [582, 577] width 43 height 38
type input "[DATE] 9:30 AM"
click at [629, 578] on select "00 01 02 03 04 05 06 07 08 09 10 11 12 13 14 15 16 17 18 19 20 21 22 23 24 25 2…" at bounding box center [632, 577] width 43 height 38
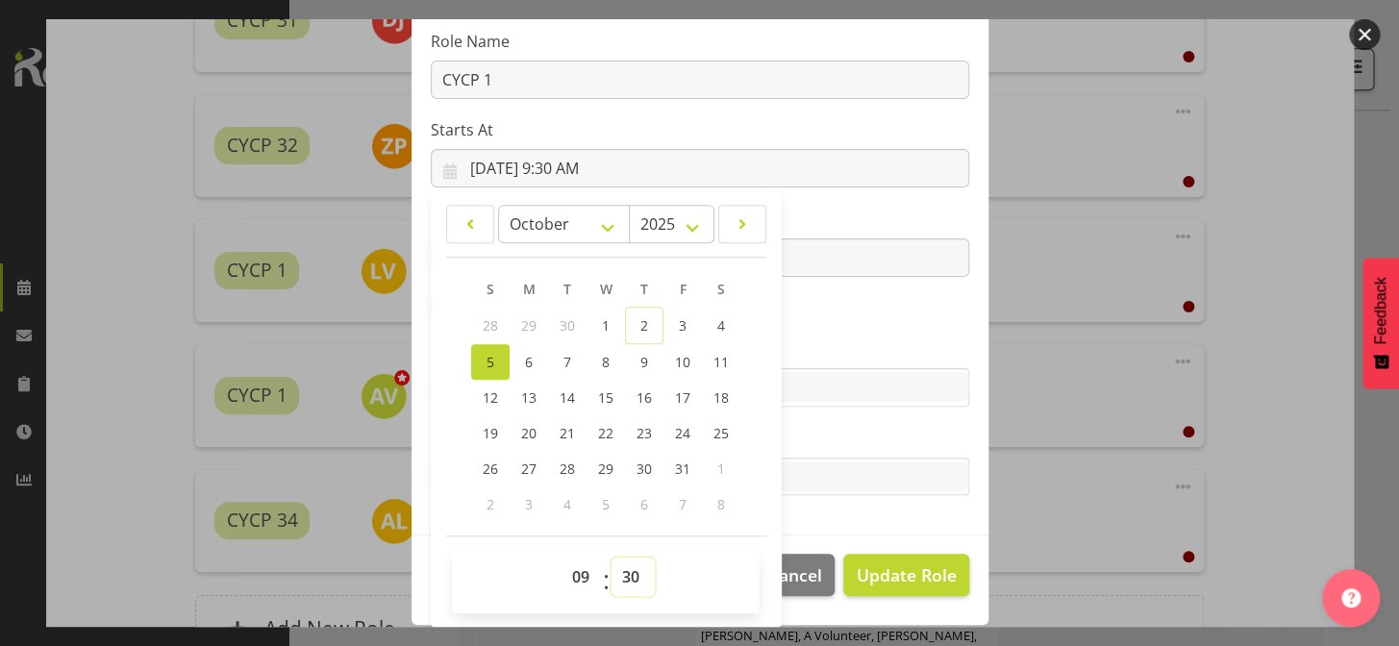
select select "0"
click at [611, 558] on select "00 01 02 03 04 05 06 07 08 09 10 11 12 13 14 15 16 17 18 19 20 21 22 23 24 25 2…" at bounding box center [632, 577] width 43 height 38
type input "[DATE] 9:00 AM"
click at [826, 220] on label "Ends At" at bounding box center [700, 219] width 538 height 23
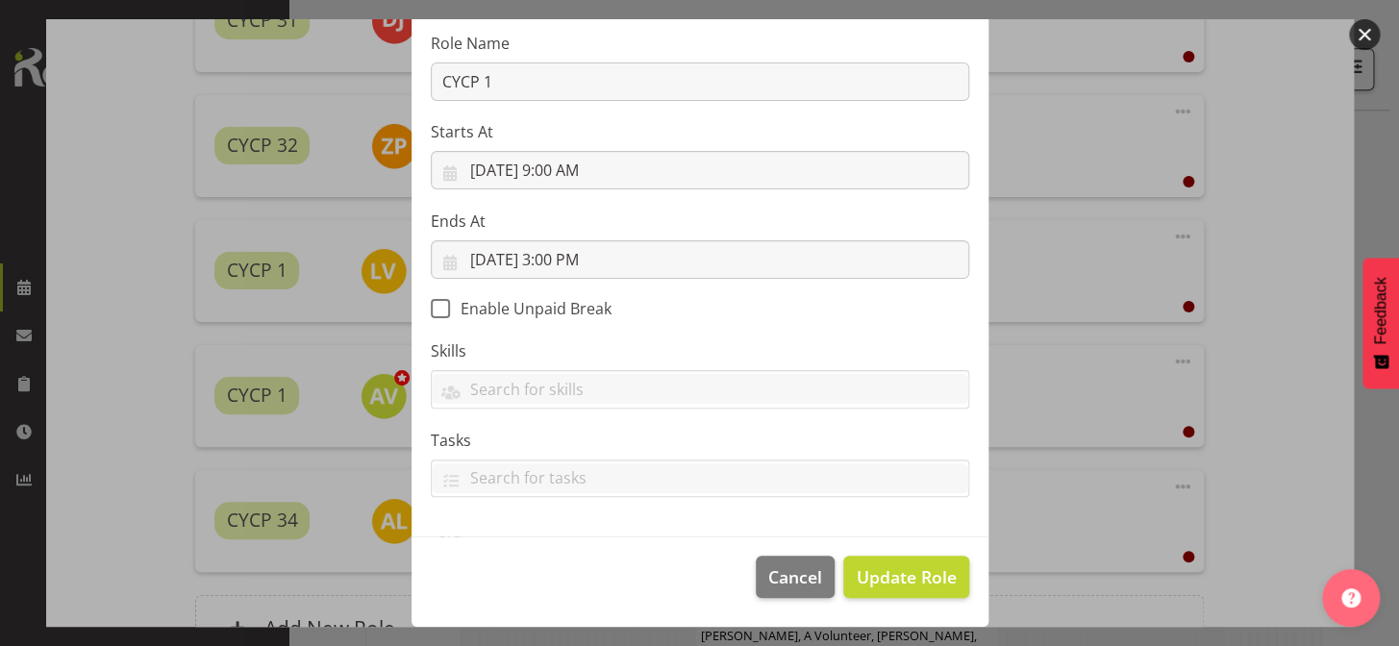
scroll to position [227, 0]
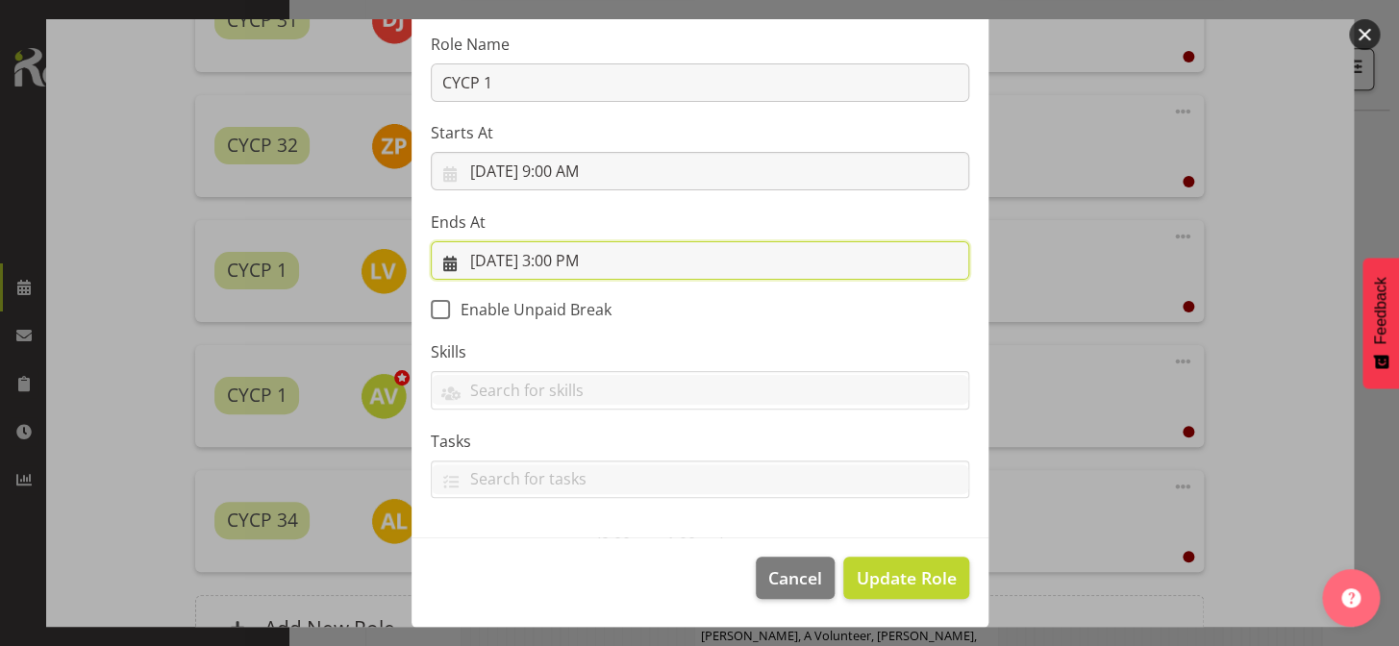
click at [566, 261] on input "[DATE] 3:00 PM" at bounding box center [700, 260] width 538 height 38
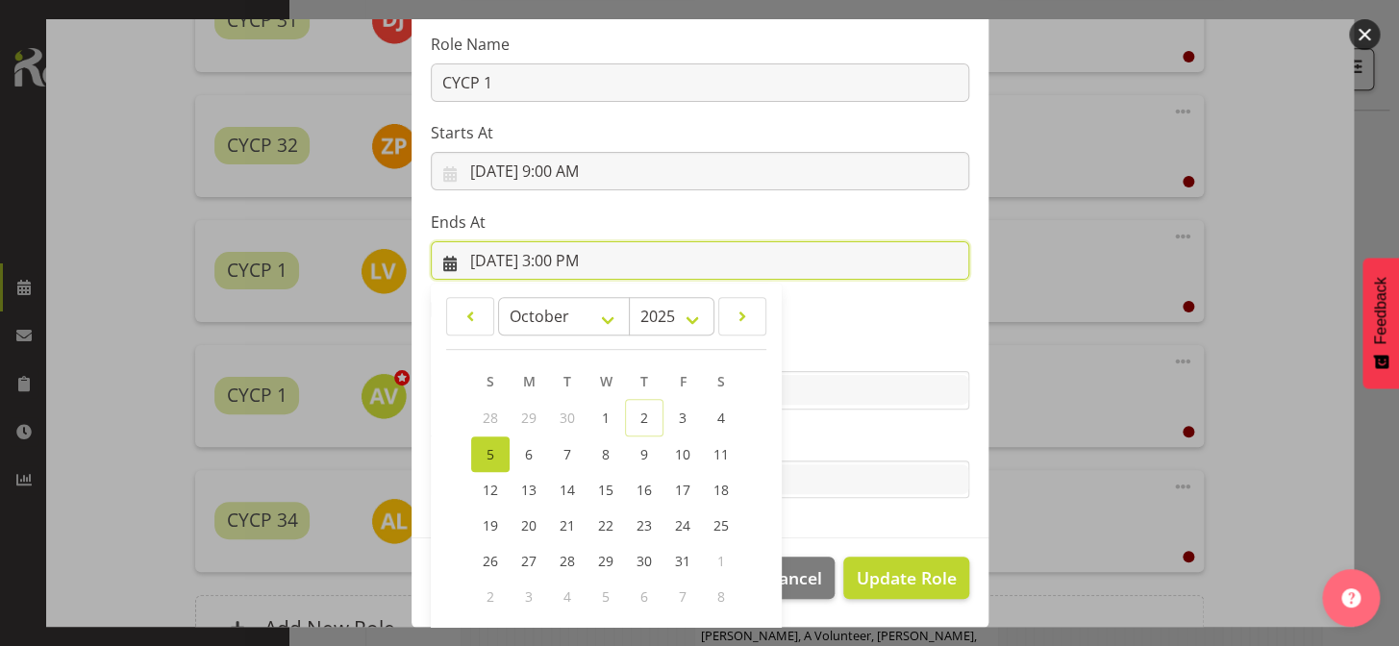
scroll to position [314, 0]
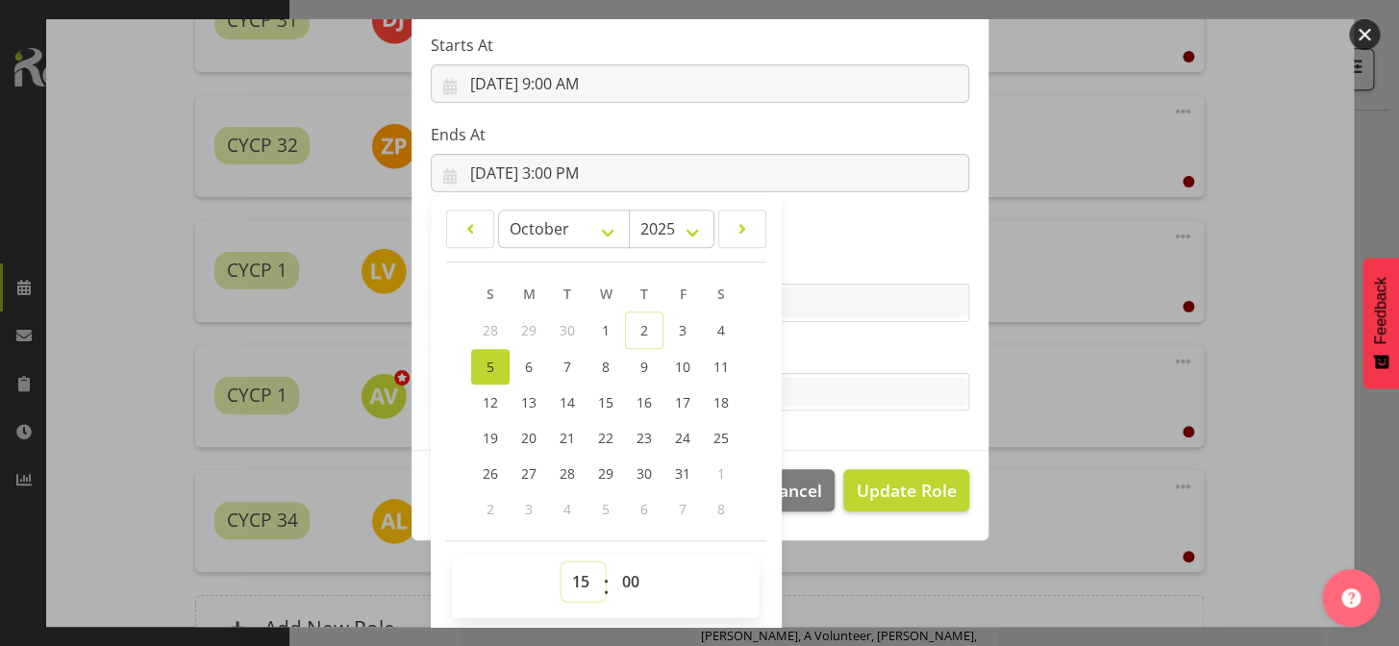
click at [569, 574] on select "00 01 02 03 04 05 06 07 08 09 10 11 12 13 14 15 16 17 18 19 20 21 22 23" at bounding box center [582, 581] width 43 height 38
select select "13"
click at [561, 562] on select "00 01 02 03 04 05 06 07 08 09 10 11 12 13 14 15 16 17 18 19 20 21 22 23" at bounding box center [582, 581] width 43 height 38
type input "[DATE] 1:00 PM"
click at [766, 132] on label "Ends At" at bounding box center [700, 134] width 538 height 23
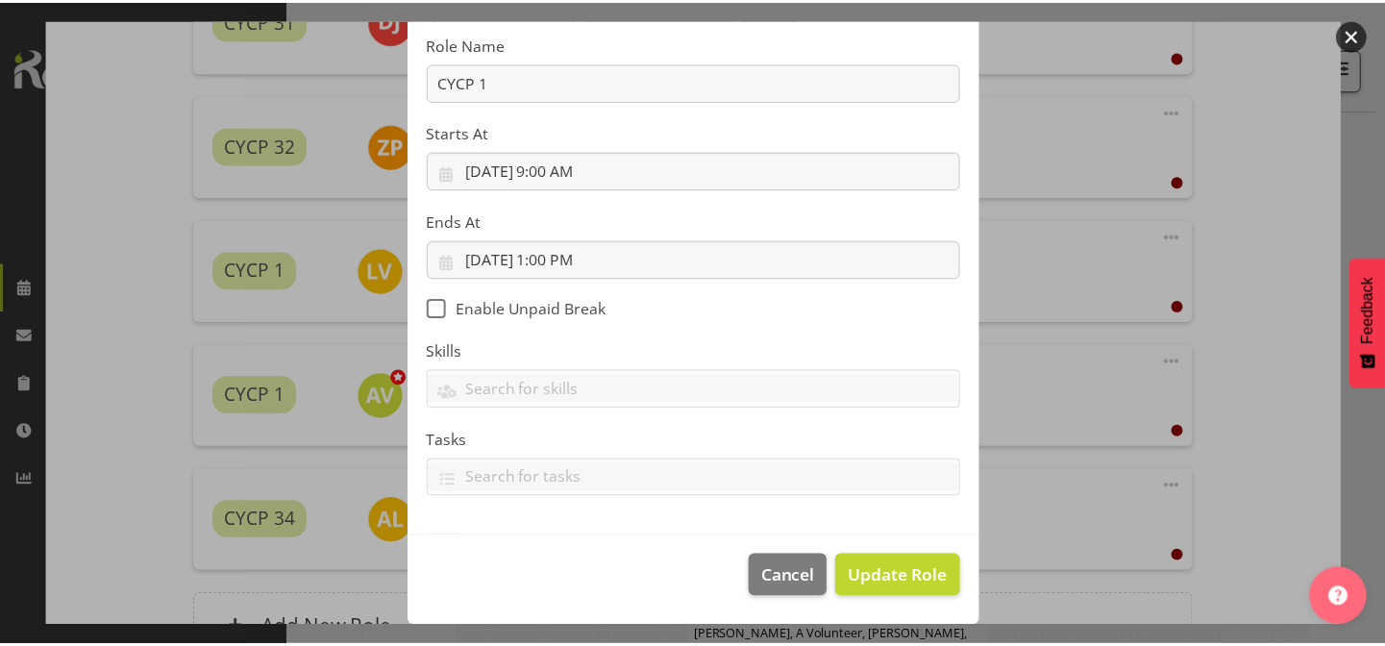
scroll to position [227, 0]
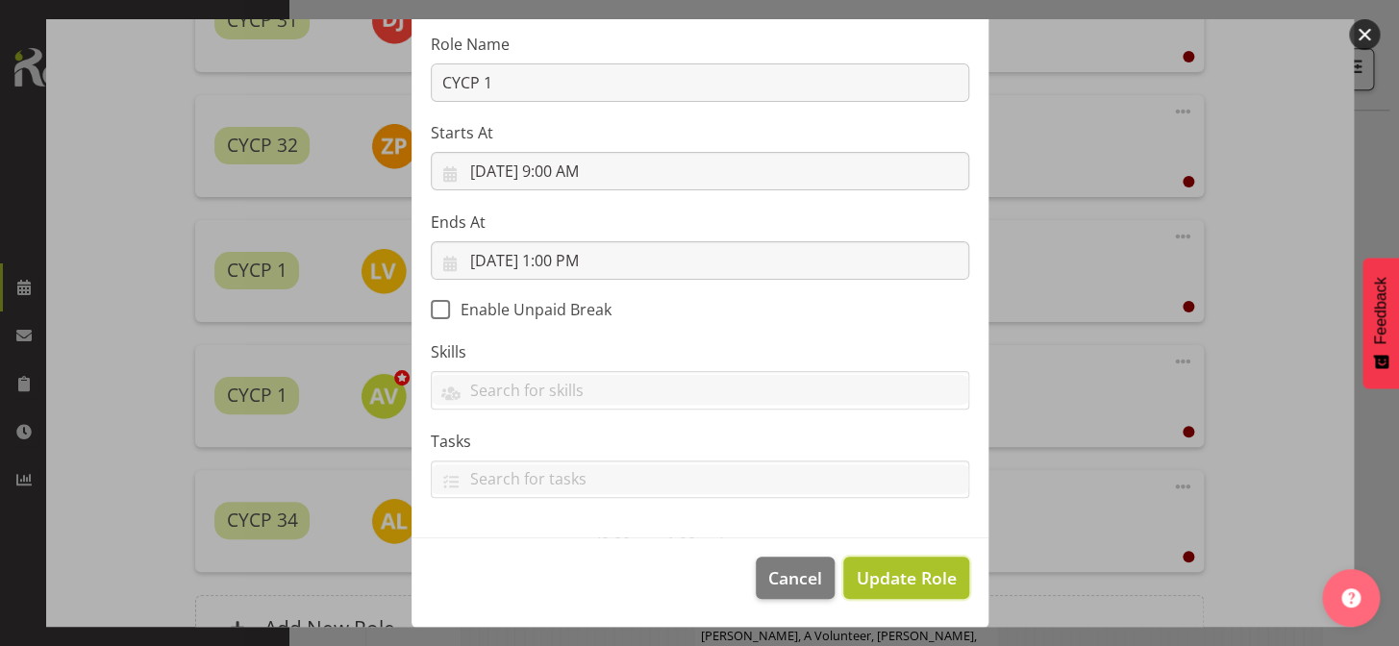
click at [916, 569] on span "Update Role" at bounding box center [906, 577] width 100 height 25
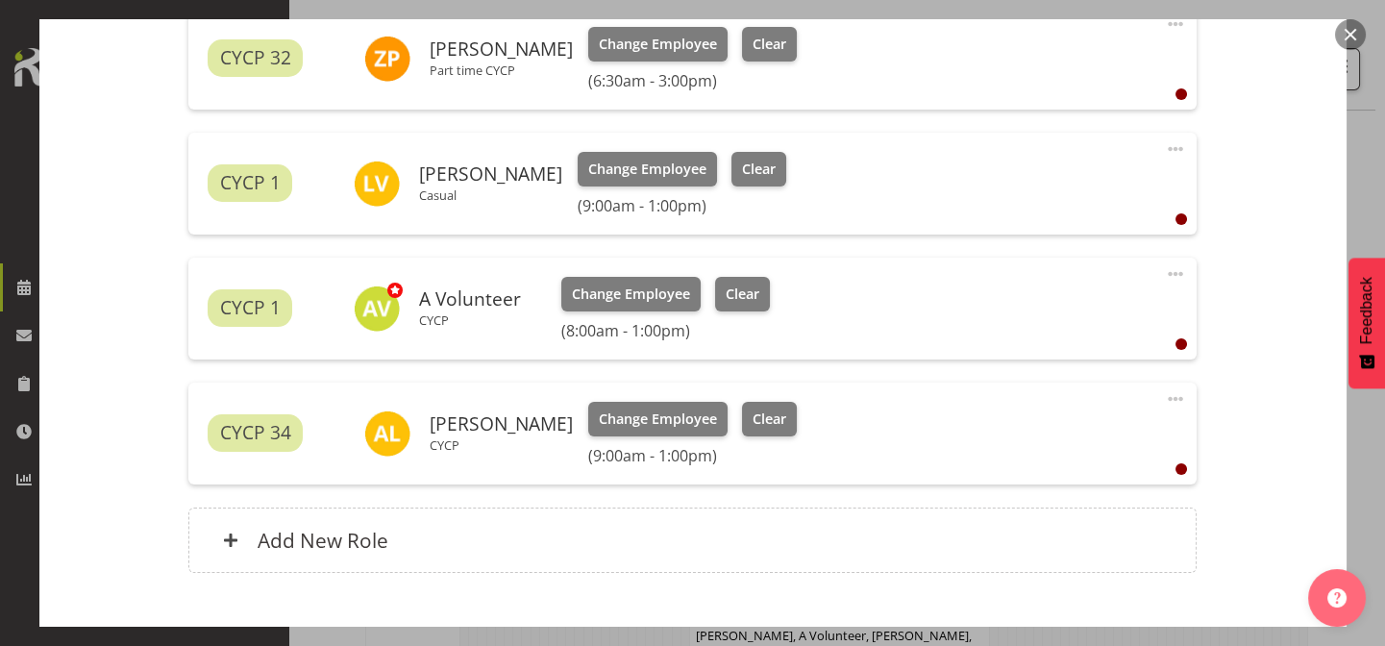
scroll to position [923, 0]
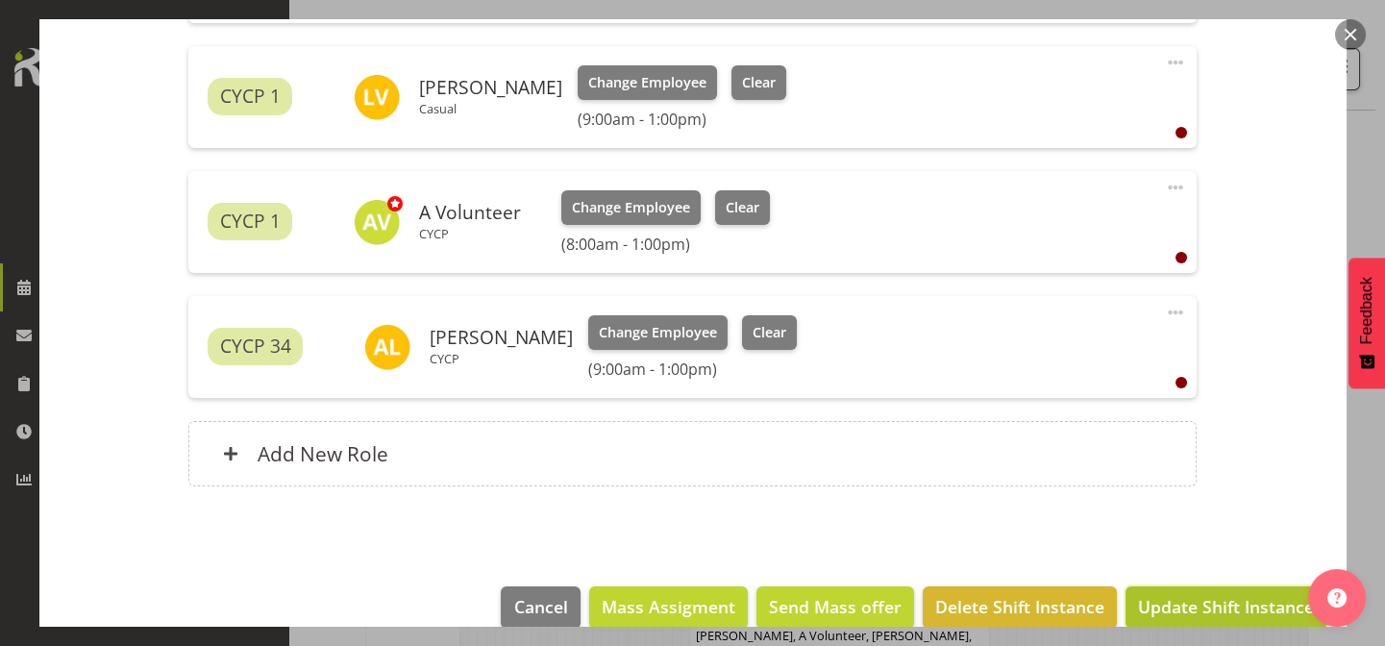
click at [1181, 599] on span "Update Shift Instance" at bounding box center [1226, 606] width 176 height 25
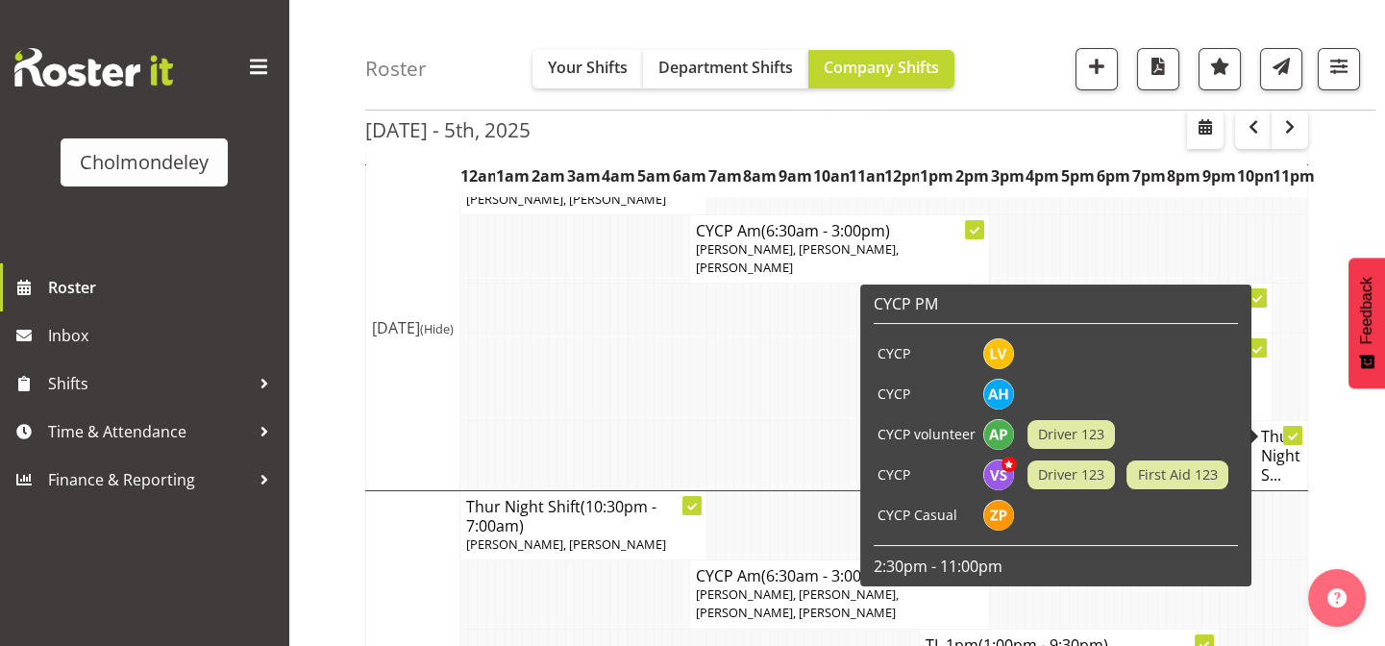
scroll to position [242, 0]
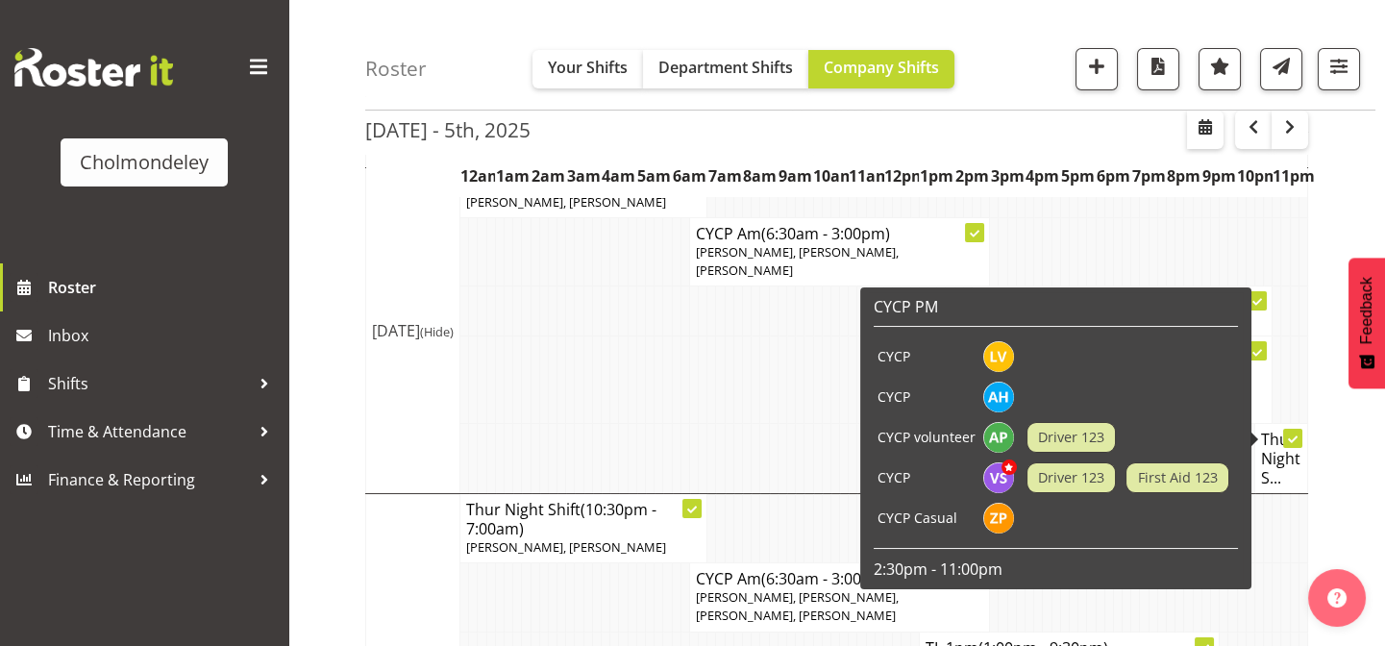
click at [1331, 226] on div "[DATE] - 5th, [DATE] - [DATE] [DATE] Day Week Fortnight Month calendar Month Ag…" at bounding box center [875, 592] width 1020 height 1315
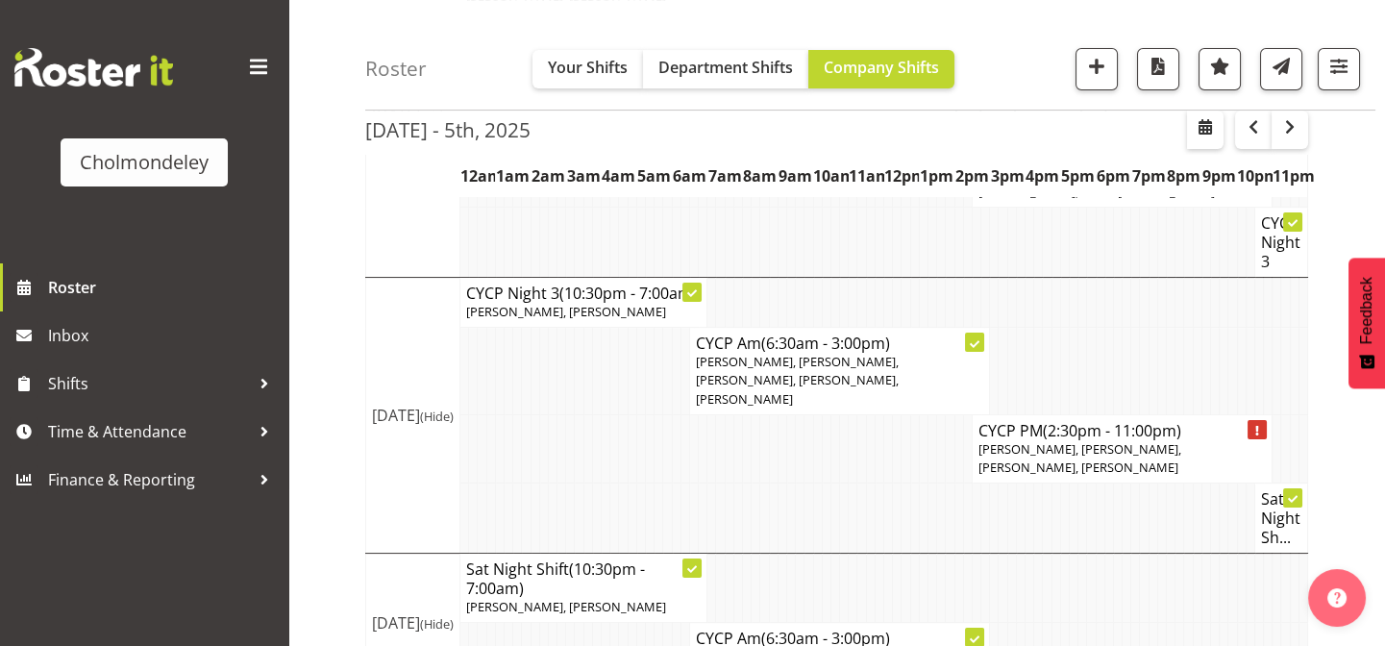
scroll to position [826, 0]
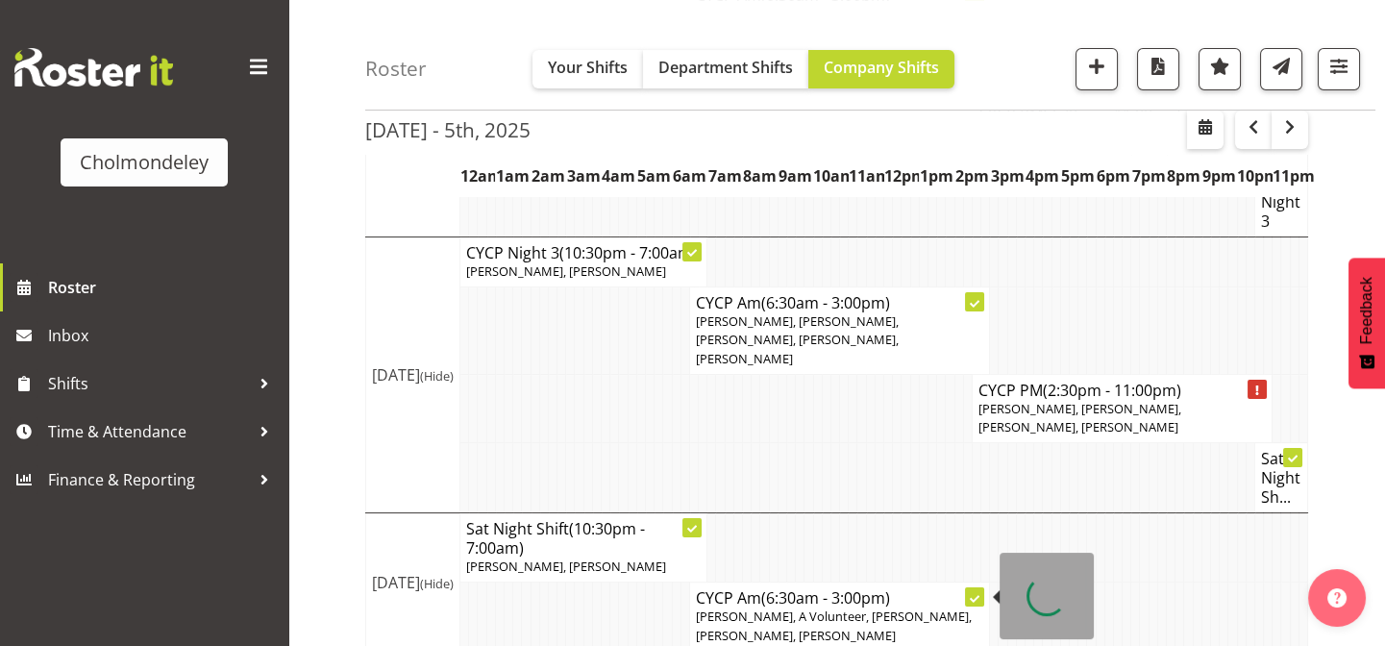
click at [890, 587] on span "(6:30am - 3:00pm)" at bounding box center [825, 597] width 129 height 21
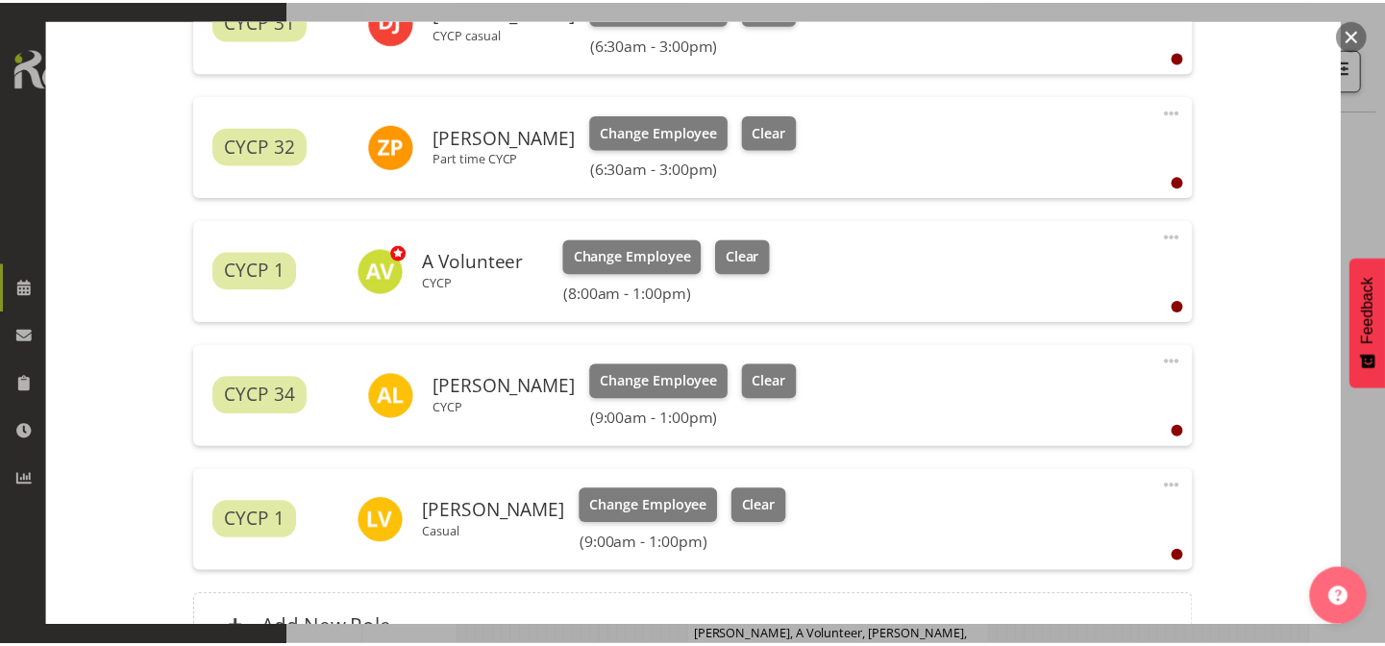
scroll to position [808, 0]
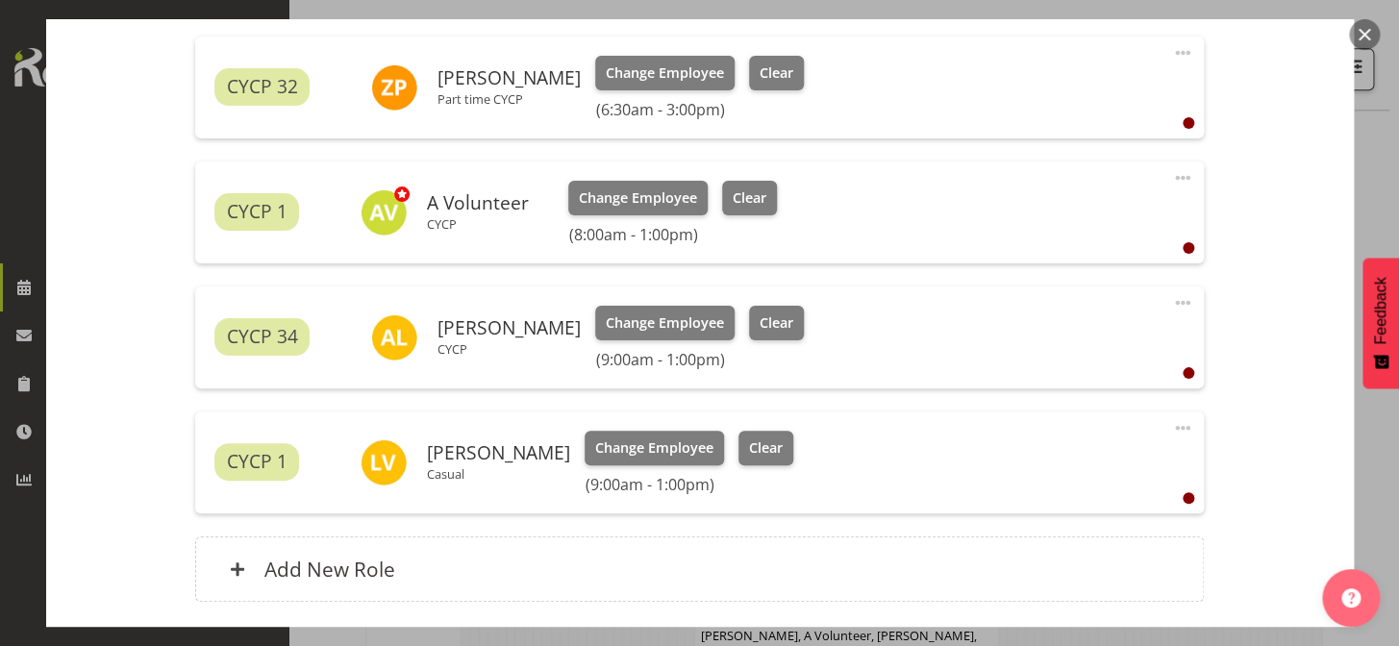
click at [1359, 37] on button "button" at bounding box center [1364, 34] width 31 height 31
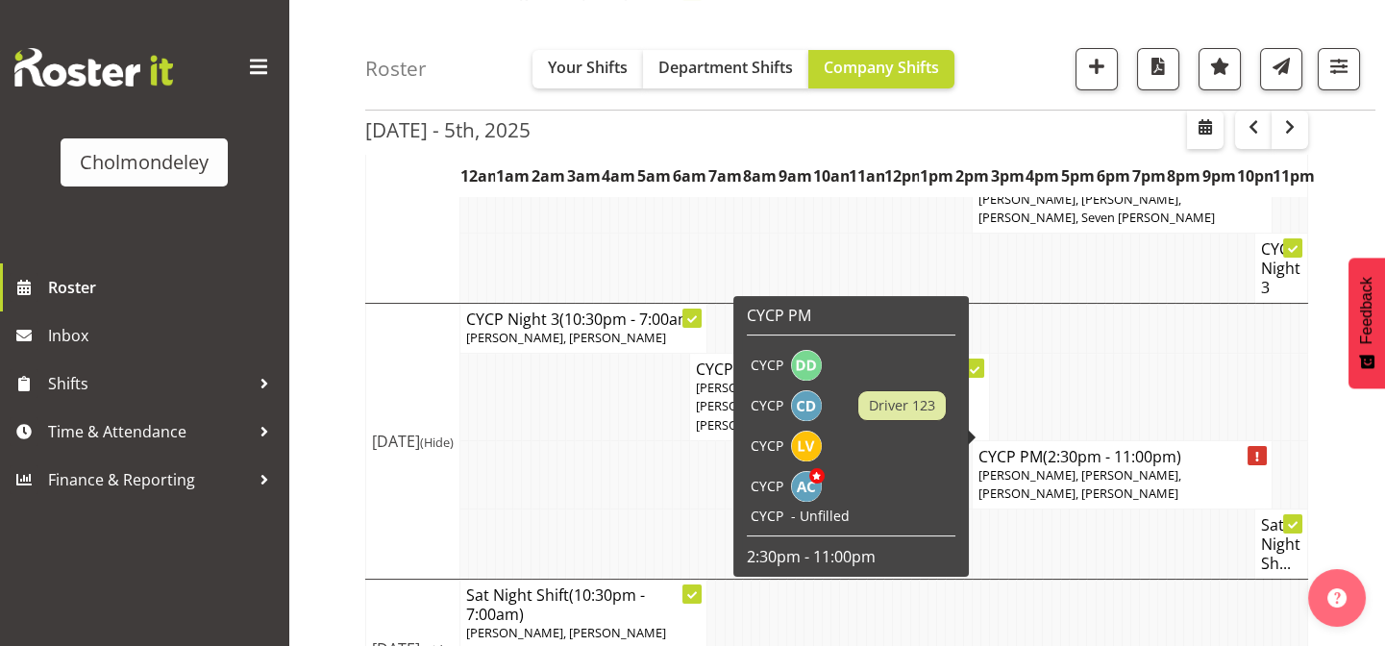
scroll to position [735, 0]
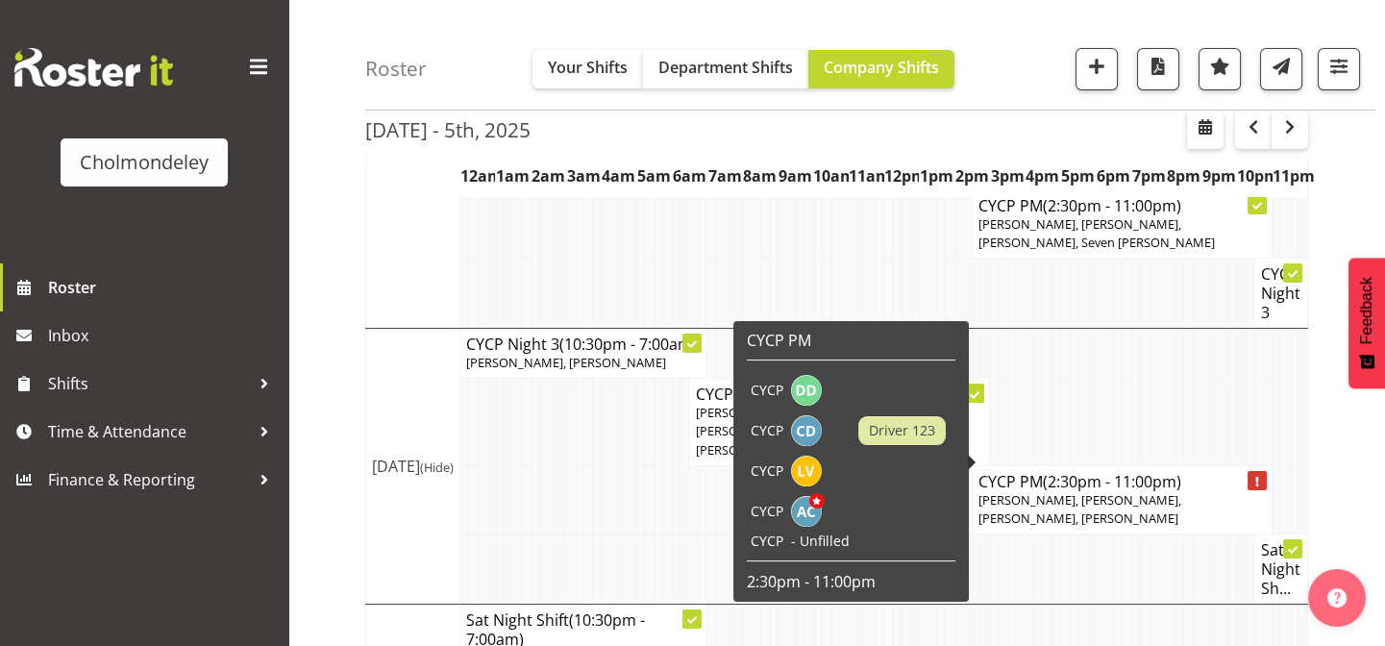
click at [1336, 183] on div "[DATE] - 5th, [DATE] - [DATE] [DATE] Day Week Fortnight Month calendar Month Ag…" at bounding box center [875, 99] width 1020 height 1315
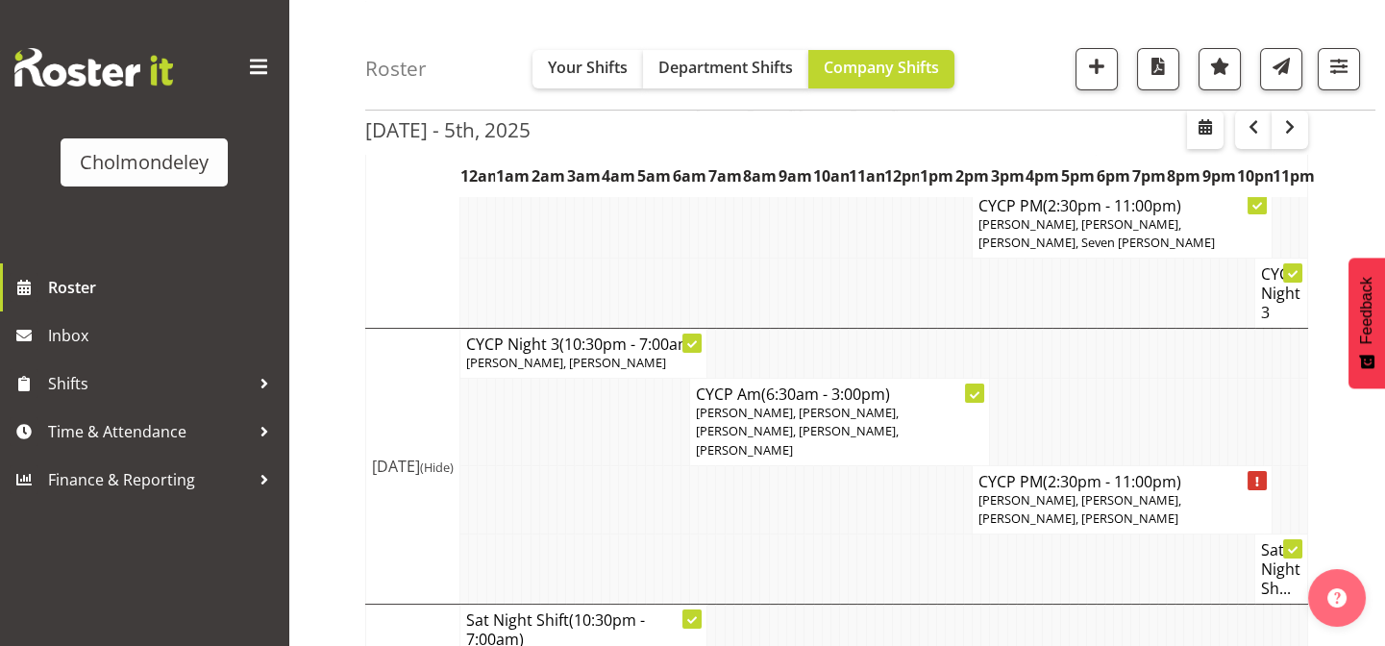
scroll to position [826, 0]
